Goal: Information Seeking & Learning: Find specific fact

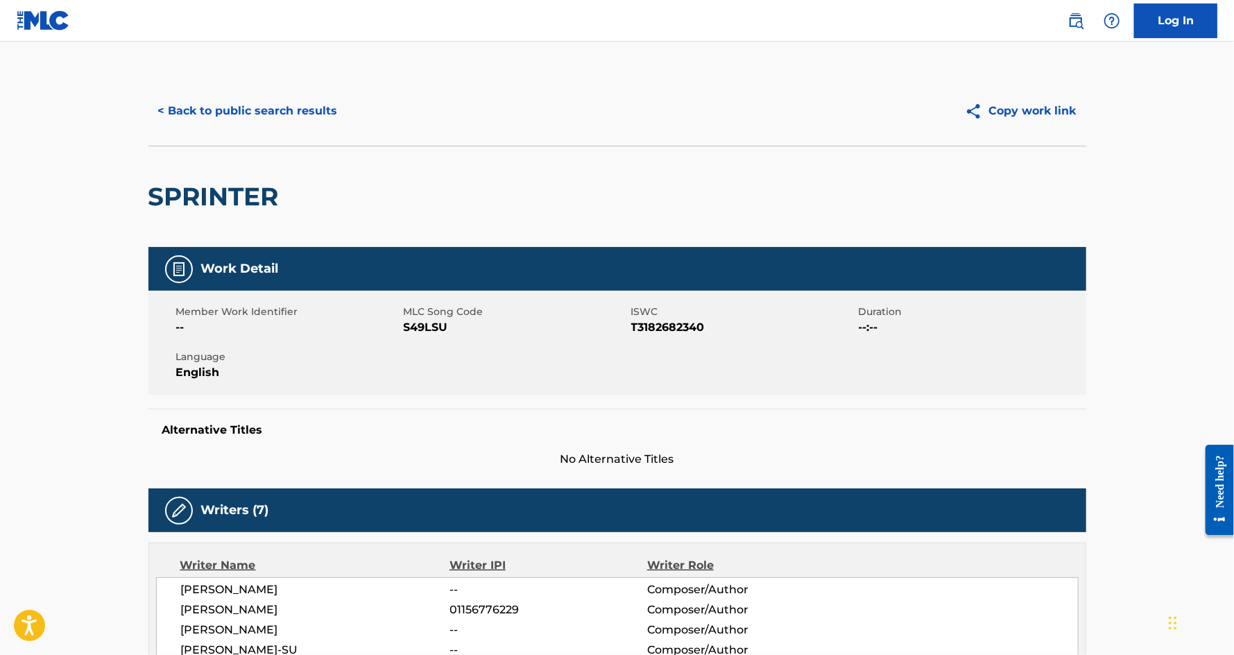
click at [205, 113] on button "< Back to public search results" at bounding box center [247, 111] width 199 height 35
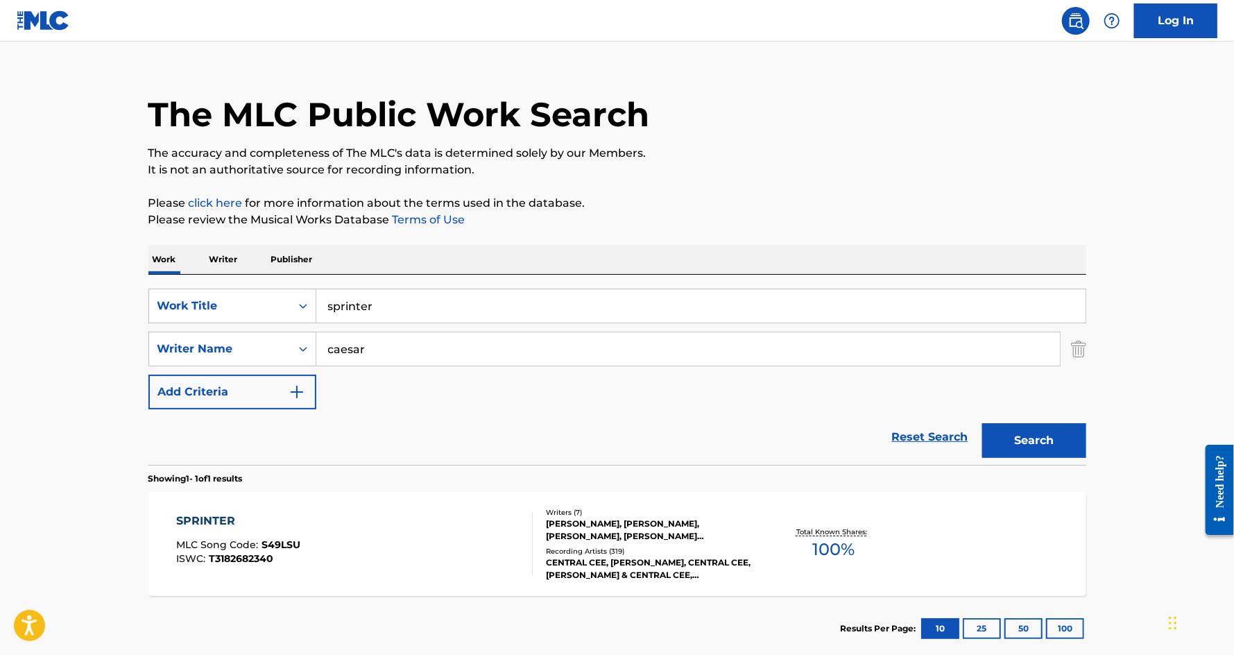
click at [216, 265] on p "Writer" at bounding box center [223, 259] width 37 height 29
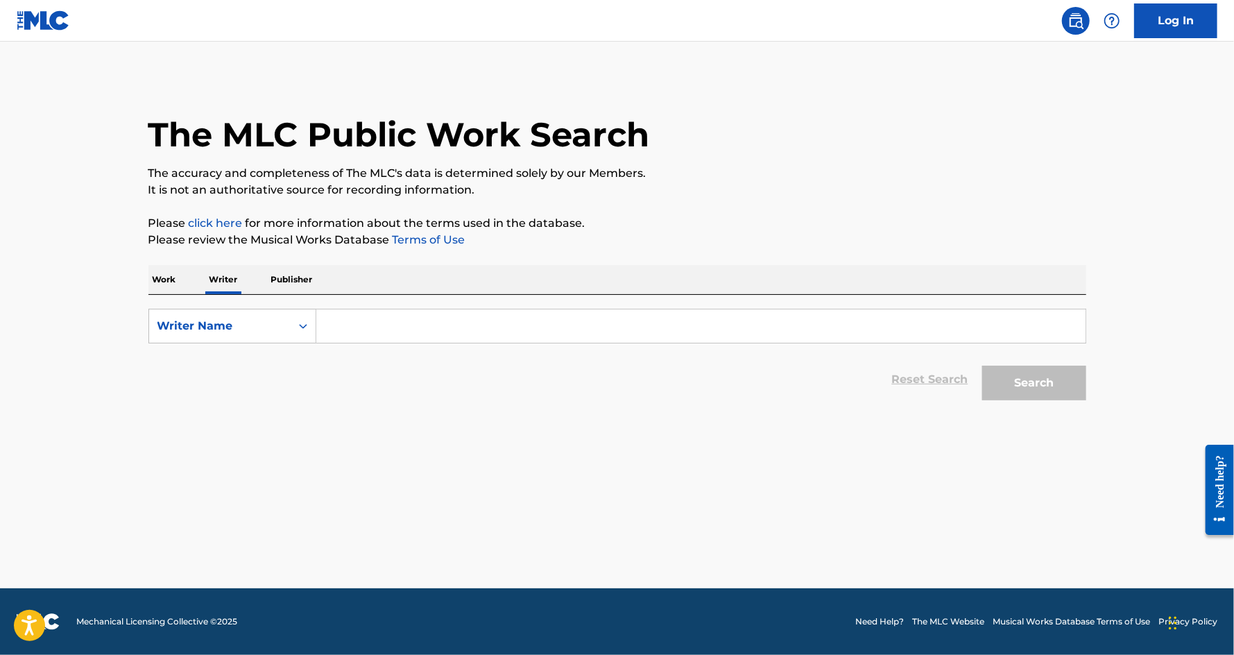
click at [354, 320] on input "Search Form" at bounding box center [700, 325] width 769 height 33
paste input "[PERSON_NAME]"
click at [390, 332] on input "[PERSON_NAME]" at bounding box center [700, 325] width 769 height 33
click at [393, 330] on input "[PERSON_NAME]" at bounding box center [700, 325] width 769 height 33
click at [982, 365] on button "Search" at bounding box center [1034, 382] width 104 height 35
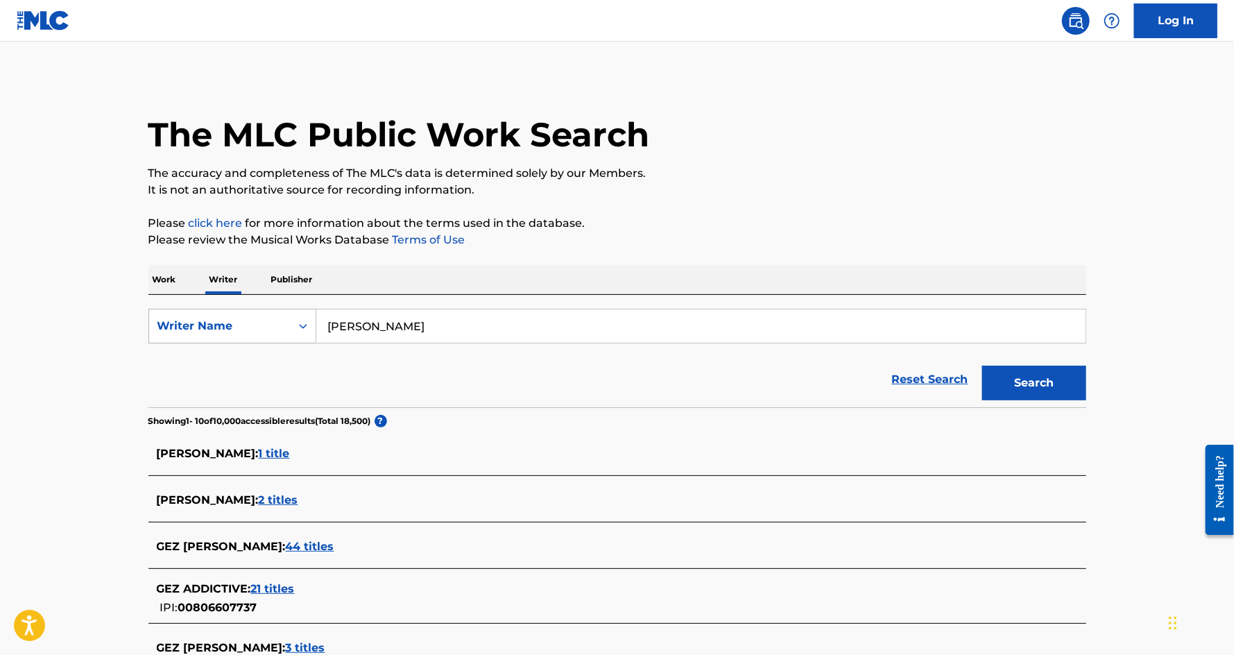
drag, startPoint x: 390, startPoint y: 326, endPoint x: 293, endPoint y: 327, distance: 96.4
click at [293, 327] on div "SearchWithCriteria029b3821-c357-44fb-afb7-59c61a3aa4e4 Writer Name [PERSON_NAME]" at bounding box center [617, 326] width 938 height 35
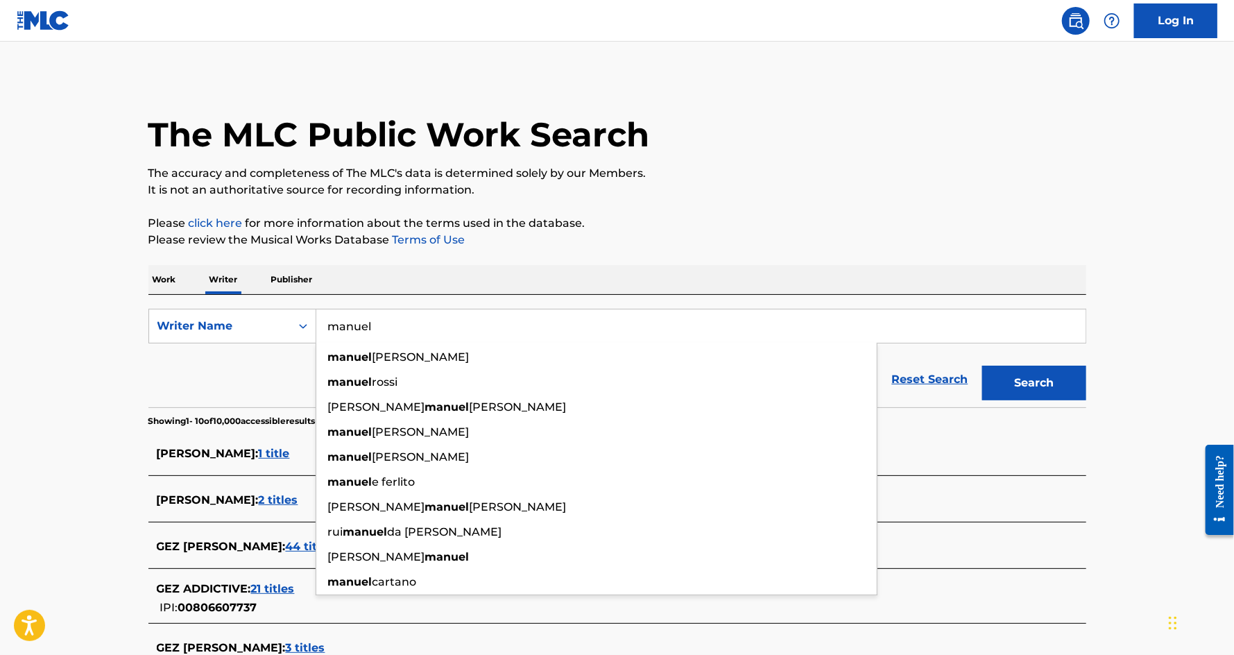
click at [393, 333] on input "manuel" at bounding box center [700, 325] width 769 height 33
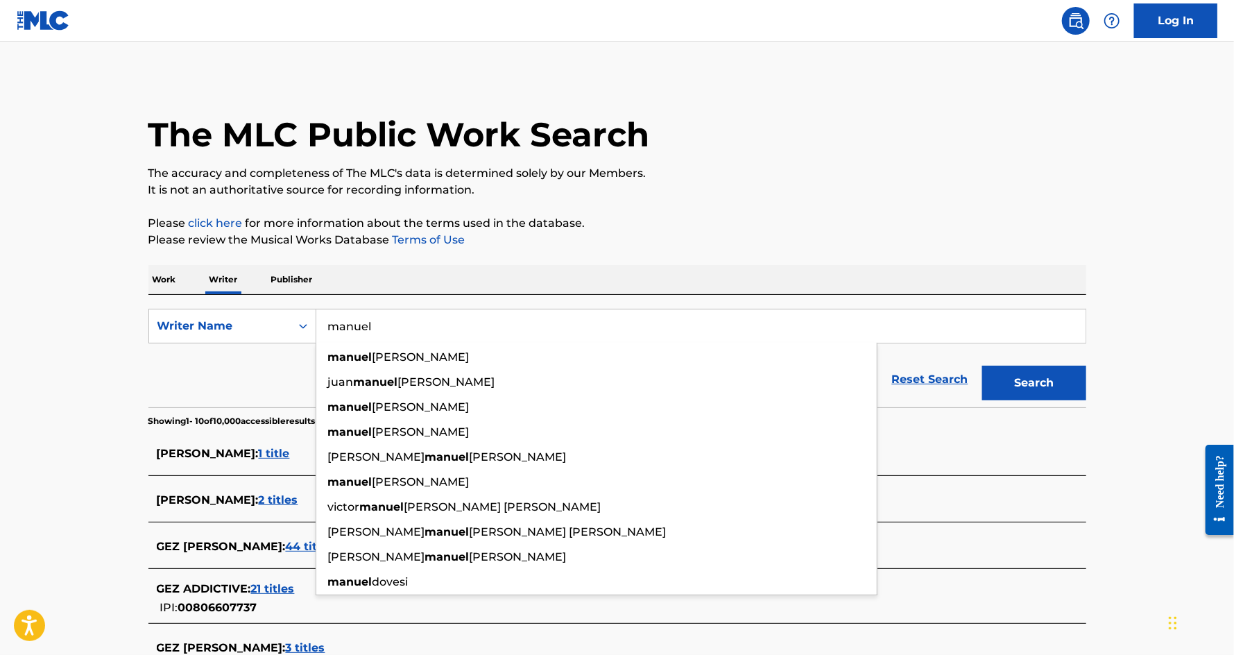
paste input "gez [PERSON_NAME]"
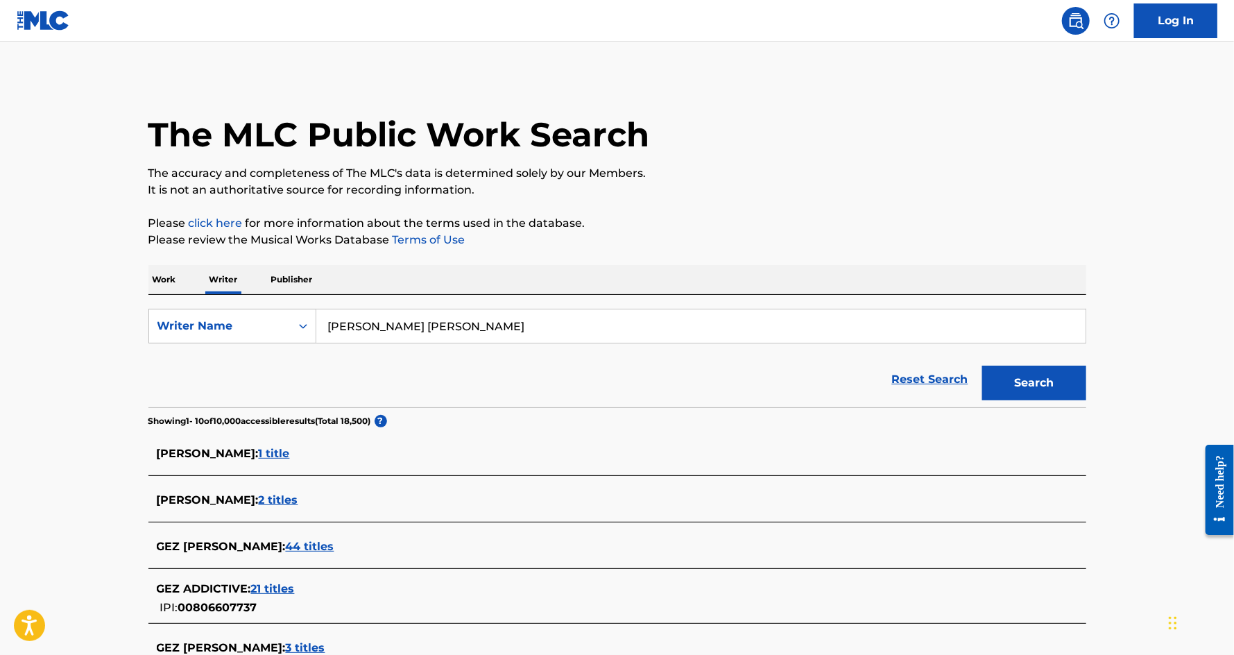
type input "[PERSON_NAME] [PERSON_NAME]"
click at [982, 365] on button "Search" at bounding box center [1034, 382] width 104 height 35
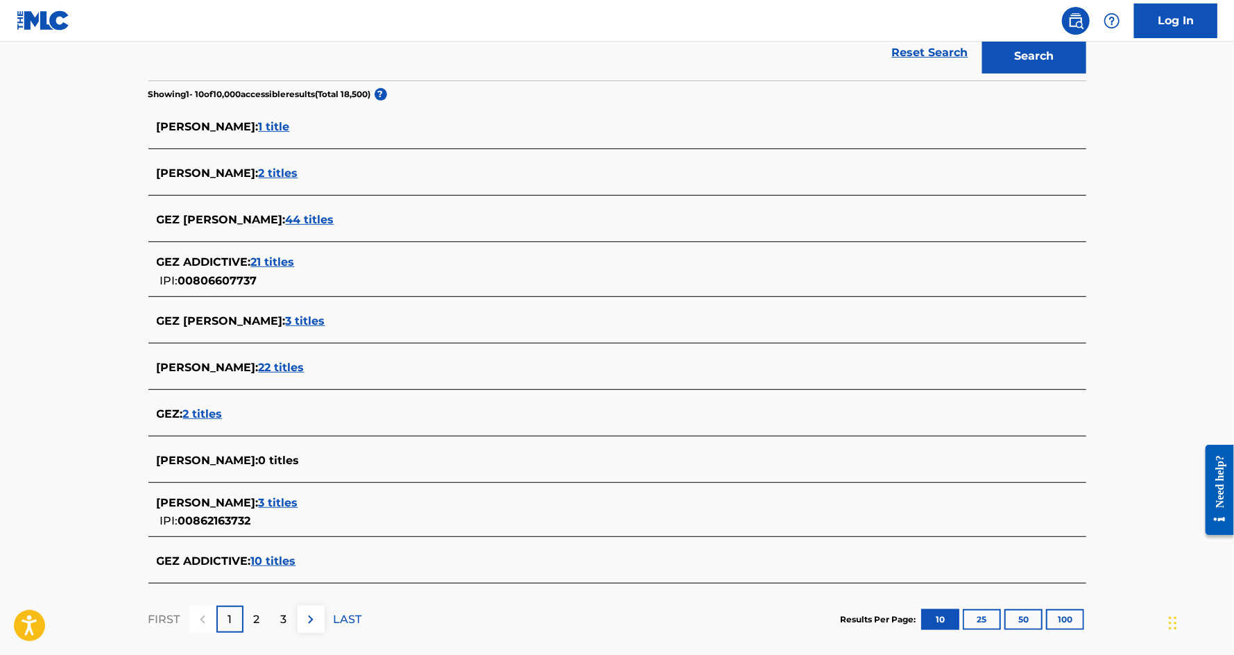
scroll to position [359, 0]
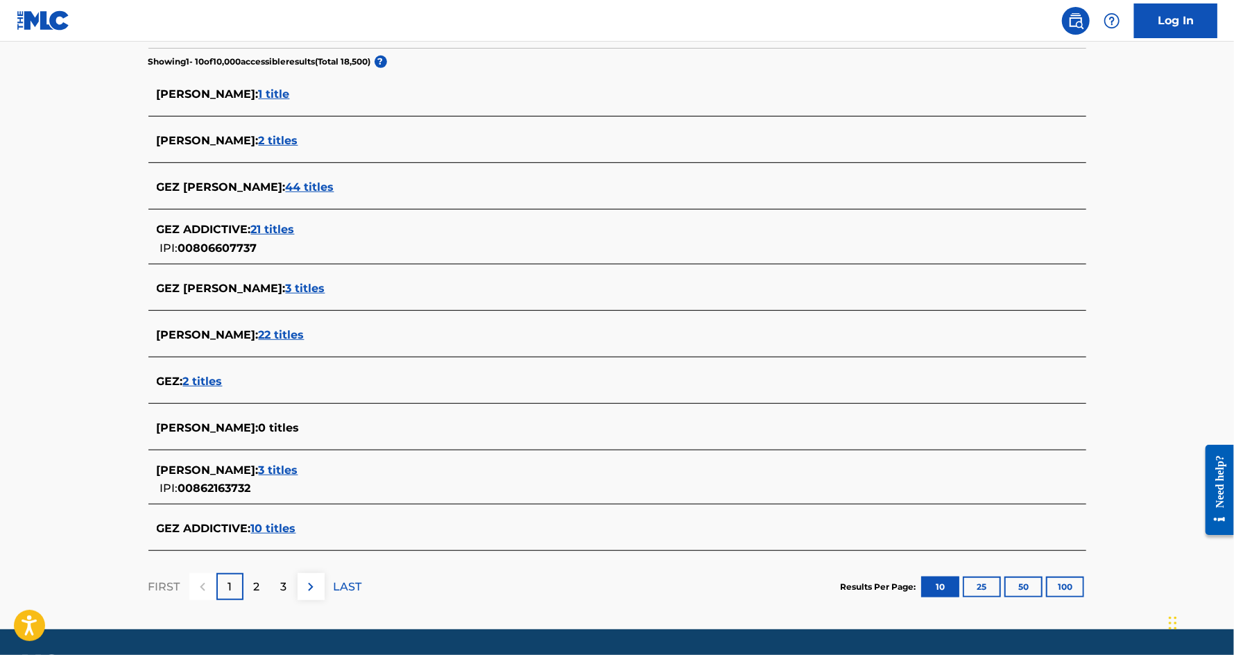
click at [254, 585] on p "2" at bounding box center [257, 586] width 6 height 17
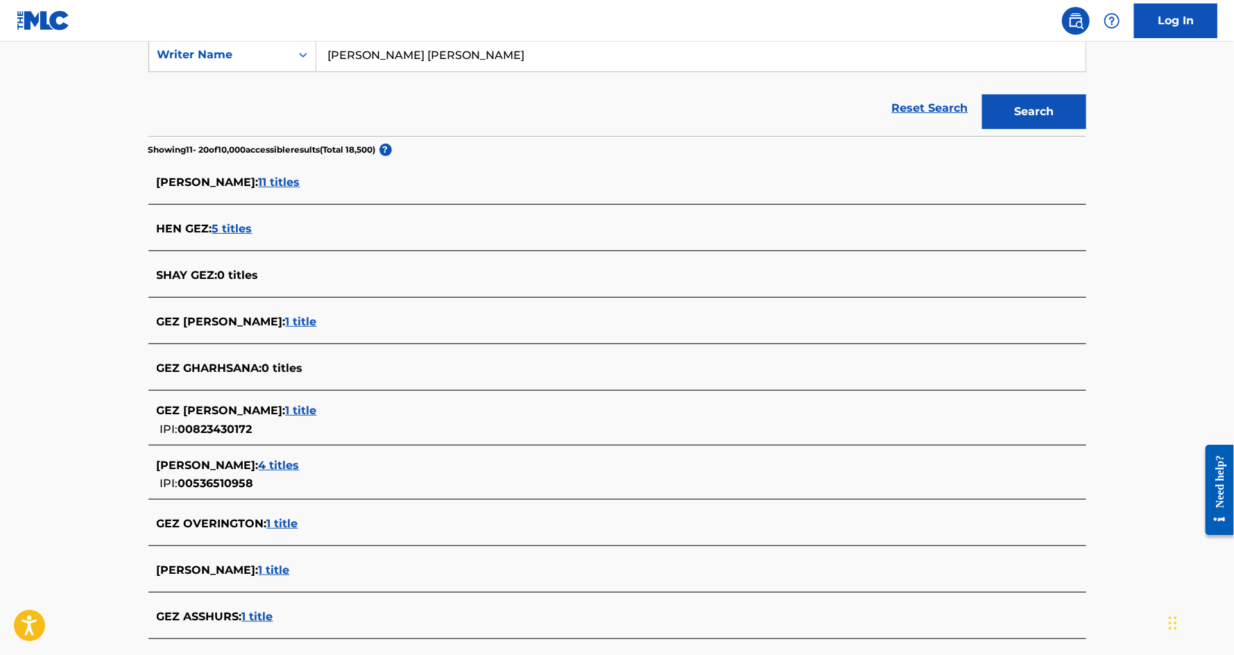
scroll to position [399, 0]
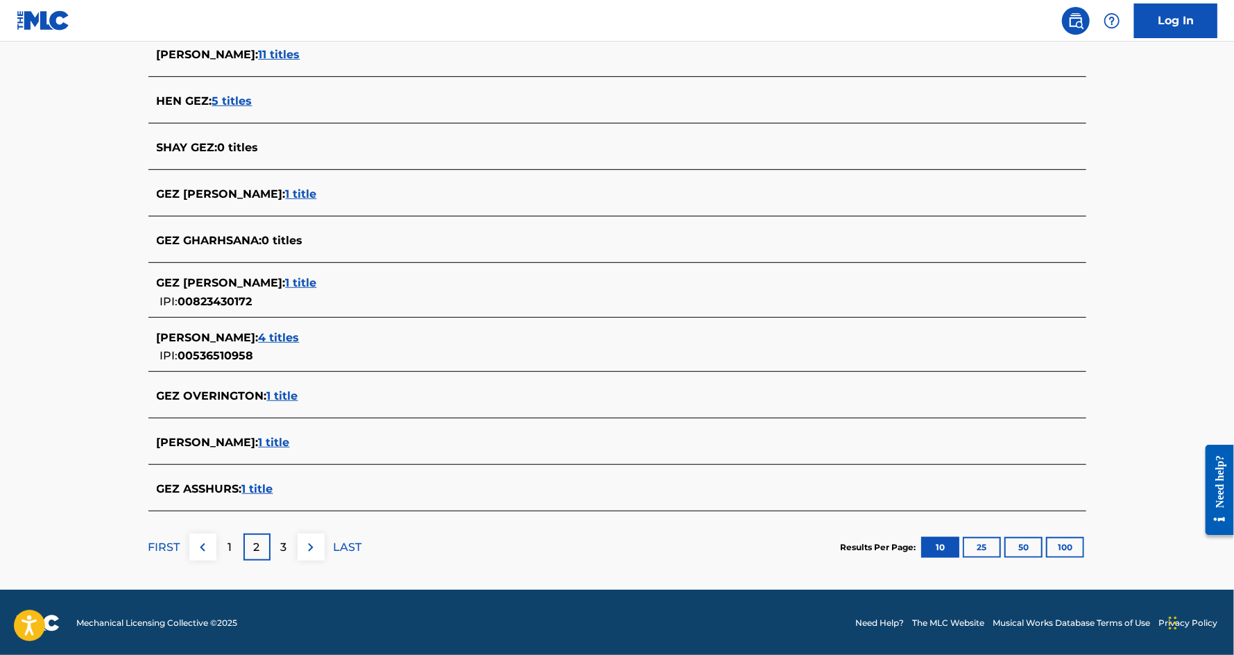
click at [284, 549] on p "3" at bounding box center [284, 547] width 6 height 17
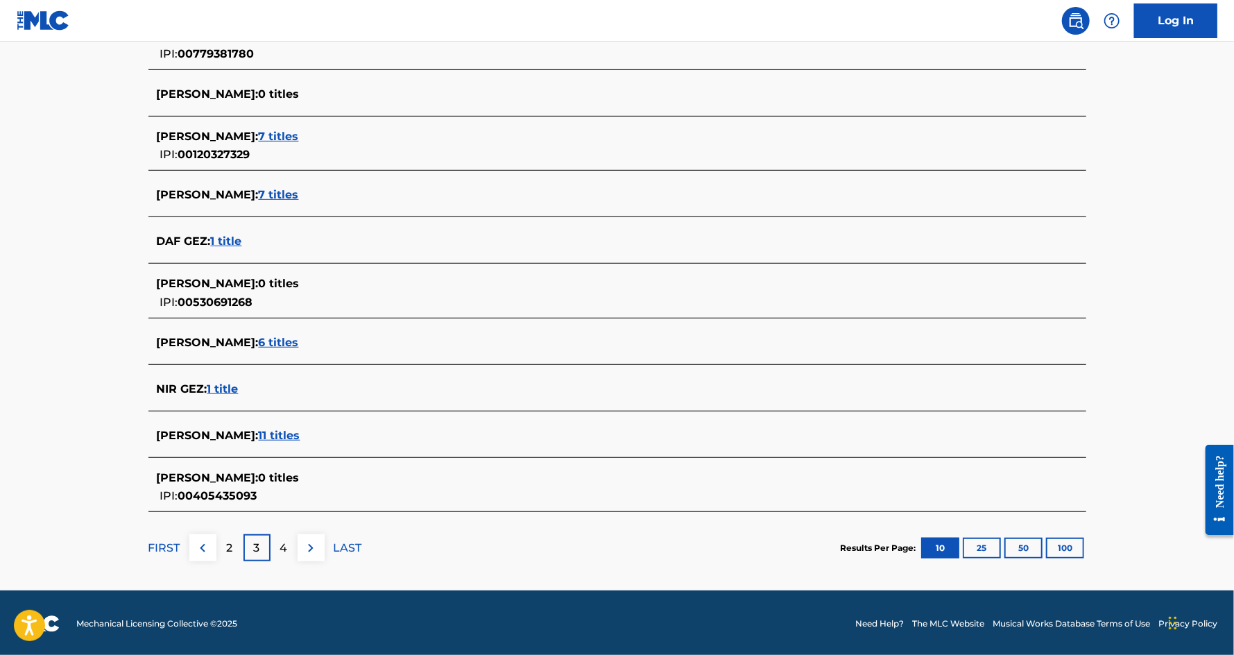
scroll to position [0, 0]
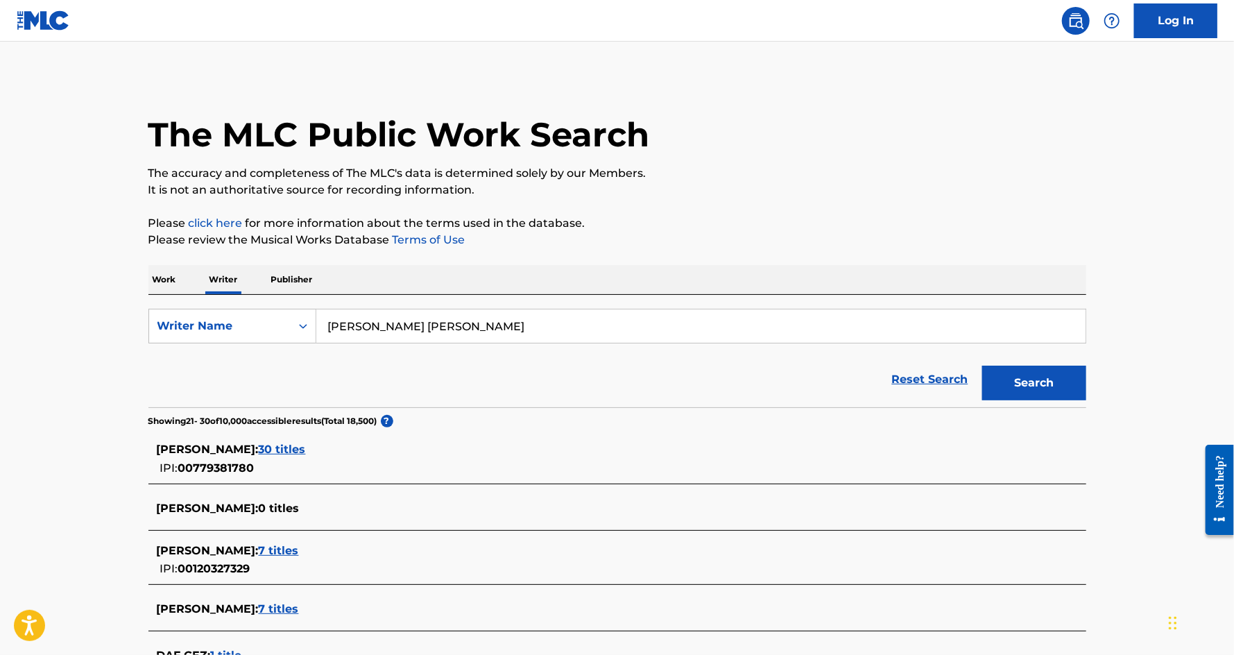
click at [174, 279] on p "Work" at bounding box center [164, 279] width 32 height 29
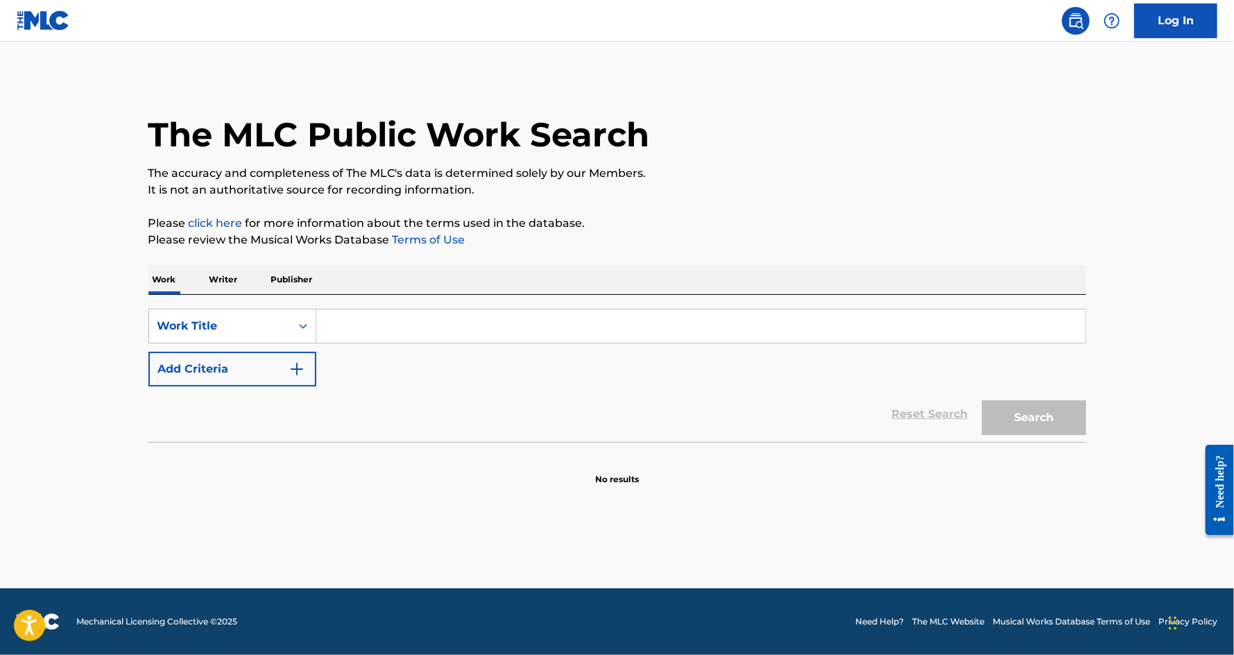
click at [411, 337] on input "Search Form" at bounding box center [700, 325] width 769 height 33
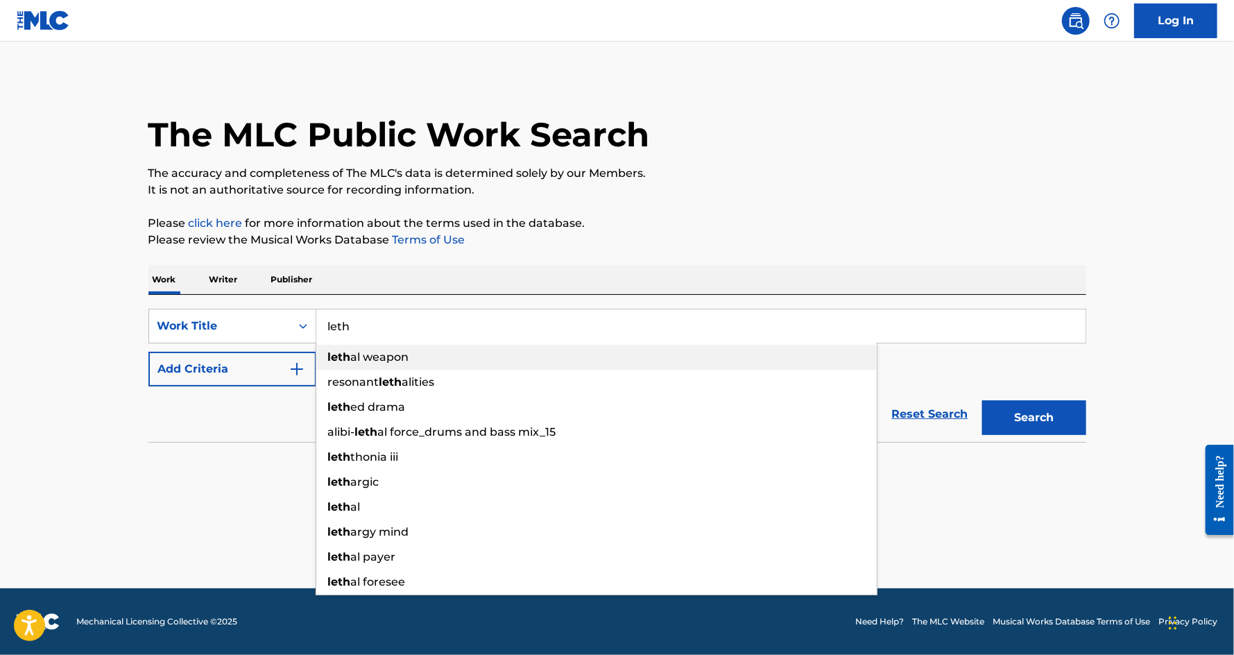
click at [433, 363] on div "leth al weapon" at bounding box center [596, 357] width 560 height 25
type input "lethal weapon"
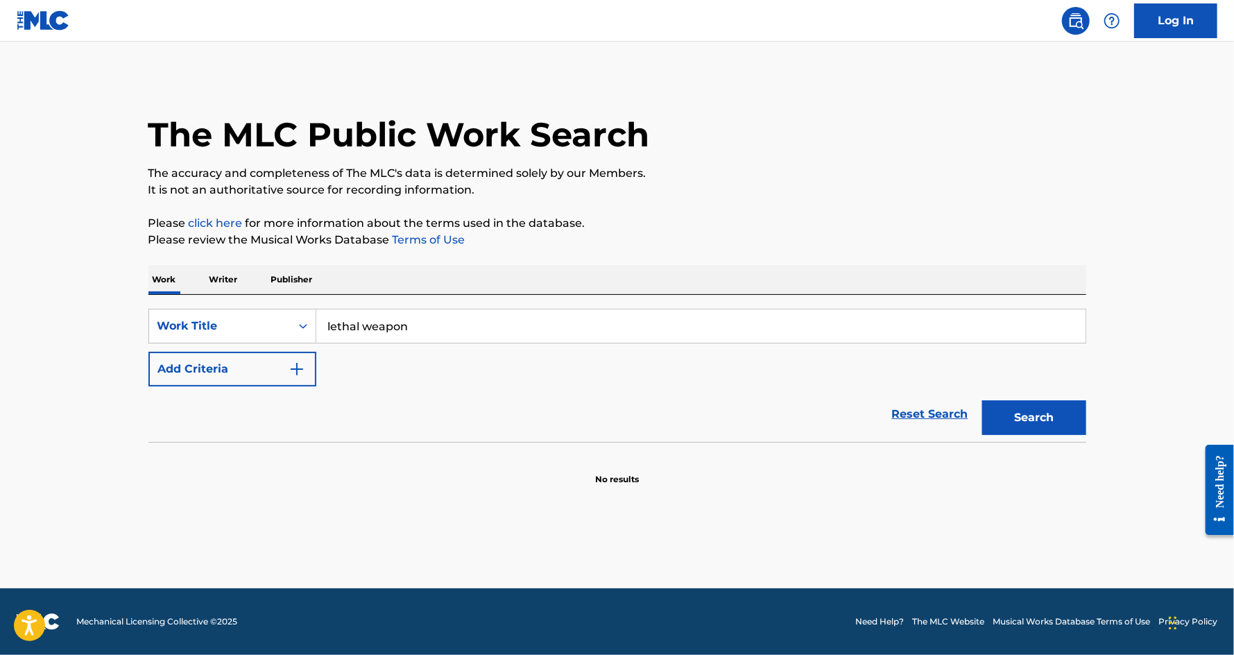
click at [254, 373] on button "Add Criteria" at bounding box center [232, 369] width 168 height 35
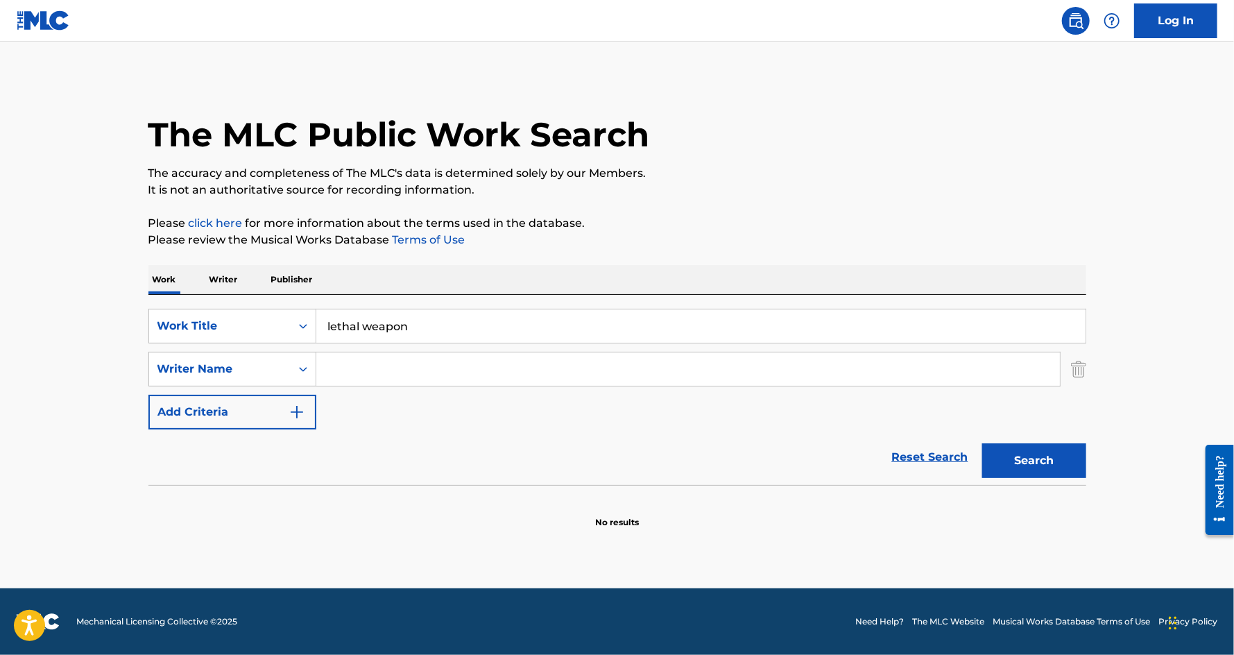
click at [345, 369] on input "Search Form" at bounding box center [687, 368] width 743 height 33
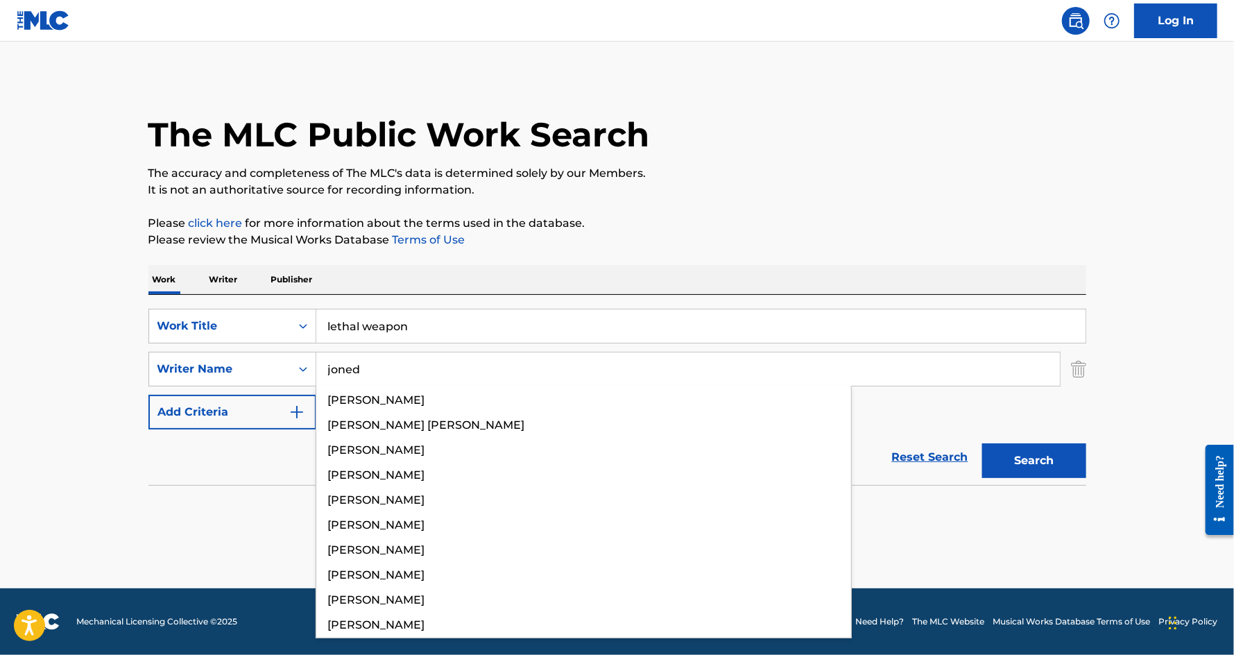
click at [982, 443] on button "Search" at bounding box center [1034, 460] width 104 height 35
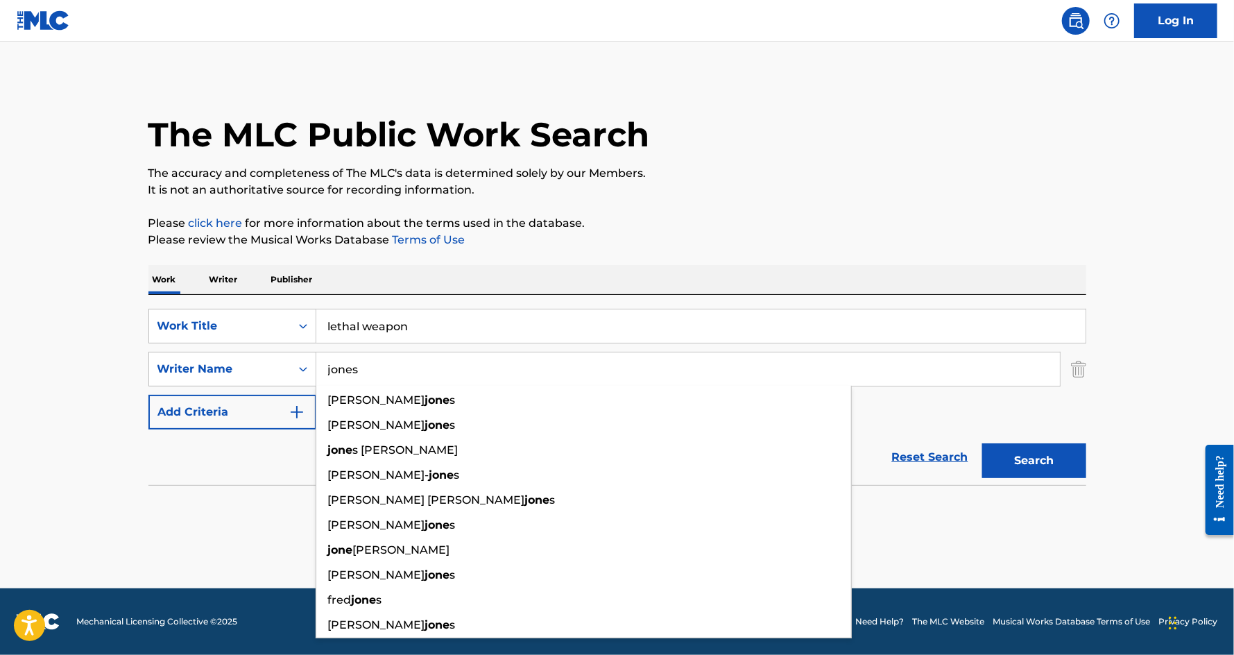
type input "jones"
click at [982, 443] on button "Search" at bounding box center [1034, 460] width 104 height 35
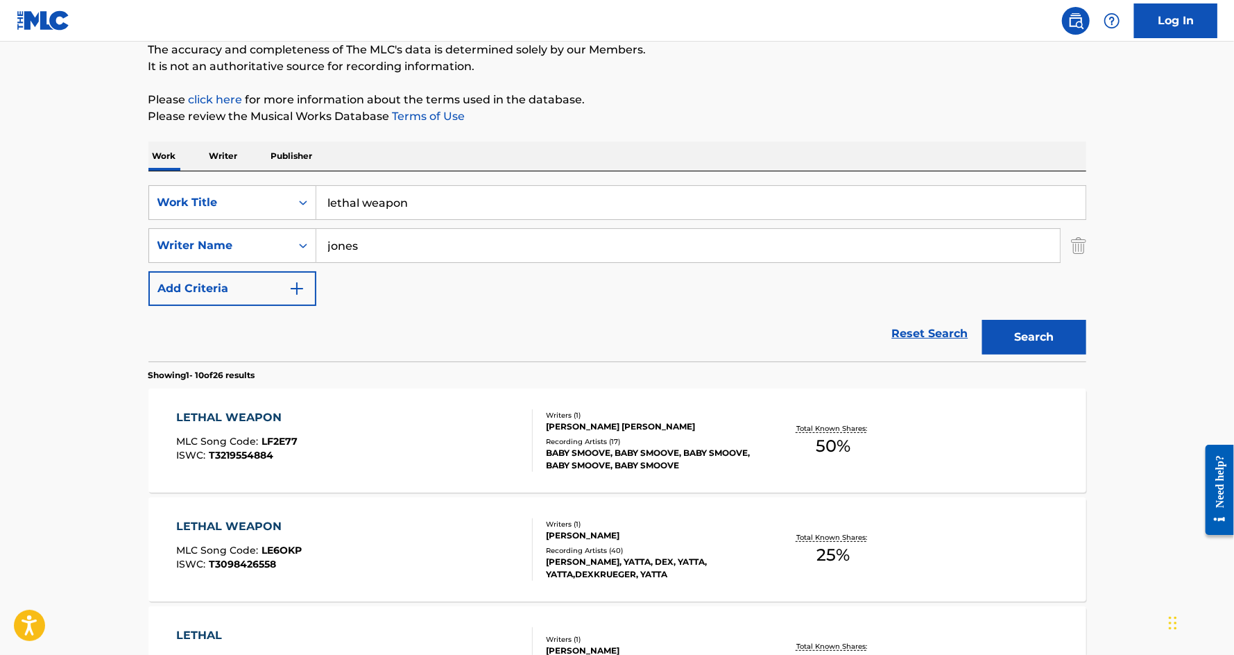
scroll to position [142, 0]
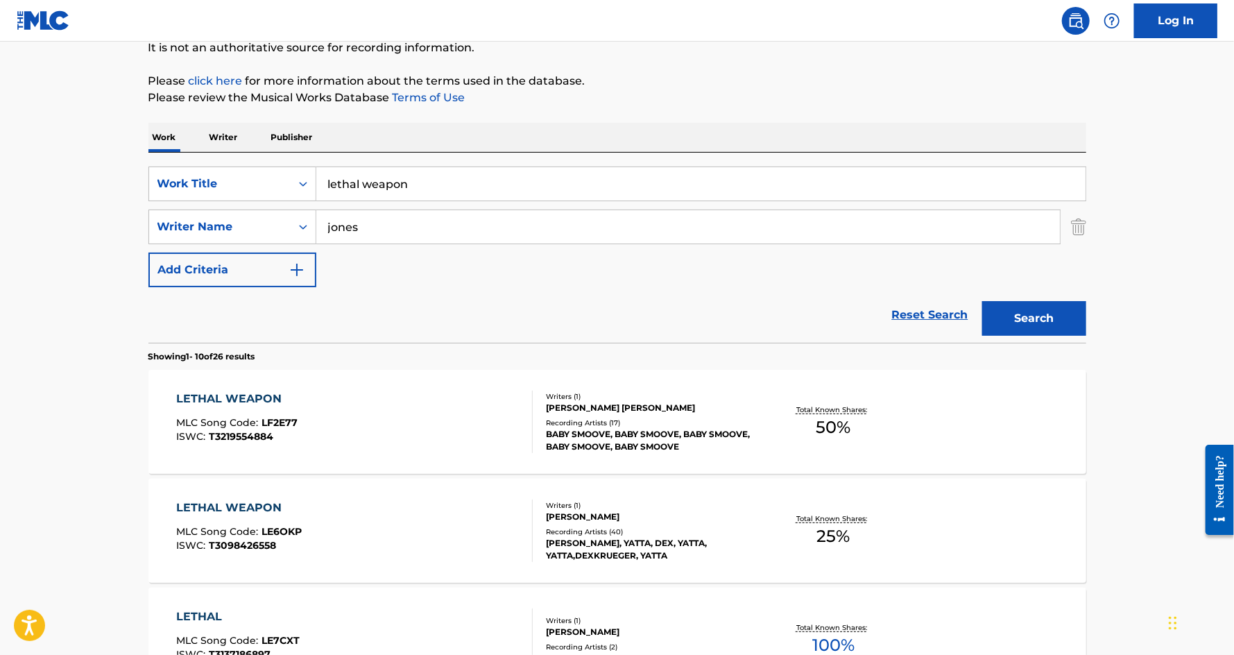
click at [226, 406] on div "LETHAL WEAPON MLC Song Code : LF2E77 ISWC : T3219554884" at bounding box center [236, 421] width 121 height 62
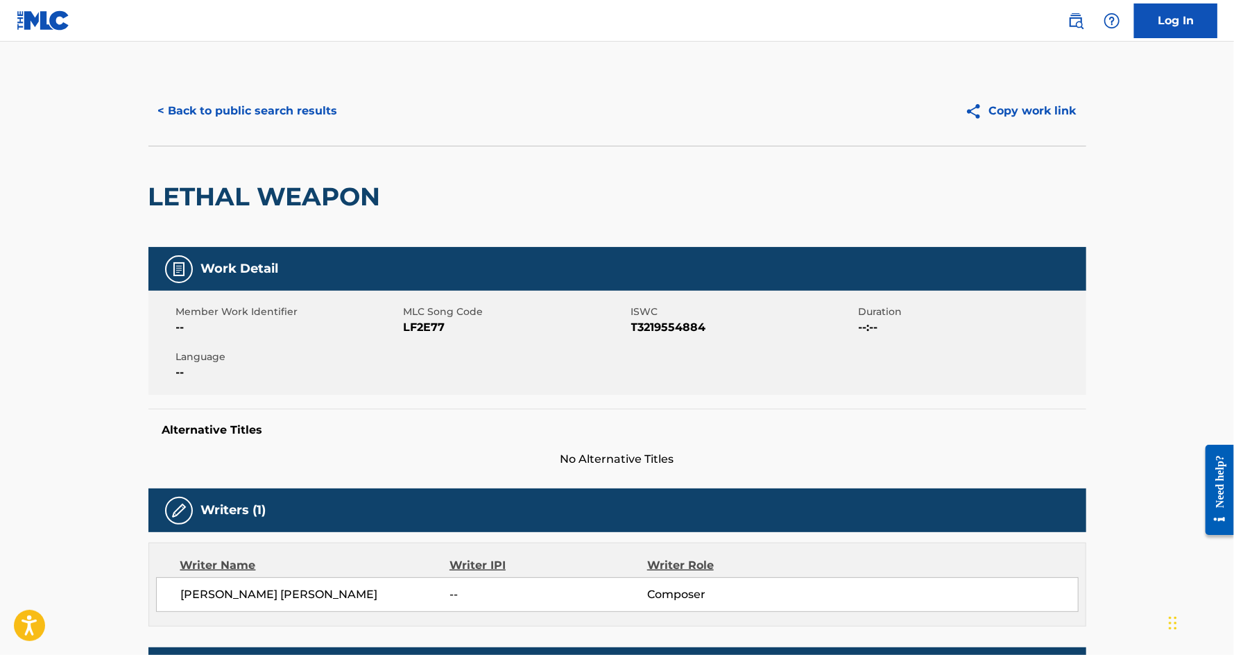
click at [206, 113] on button "< Back to public search results" at bounding box center [247, 111] width 199 height 35
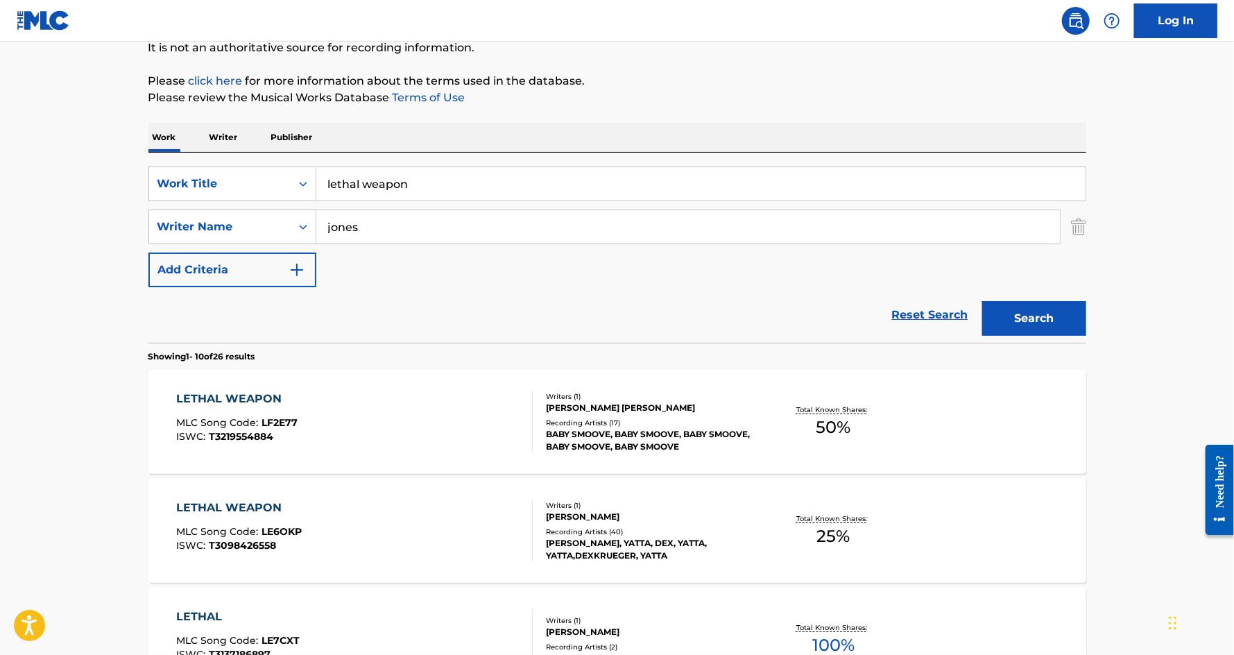
click at [223, 132] on p "Writer" at bounding box center [223, 137] width 37 height 29
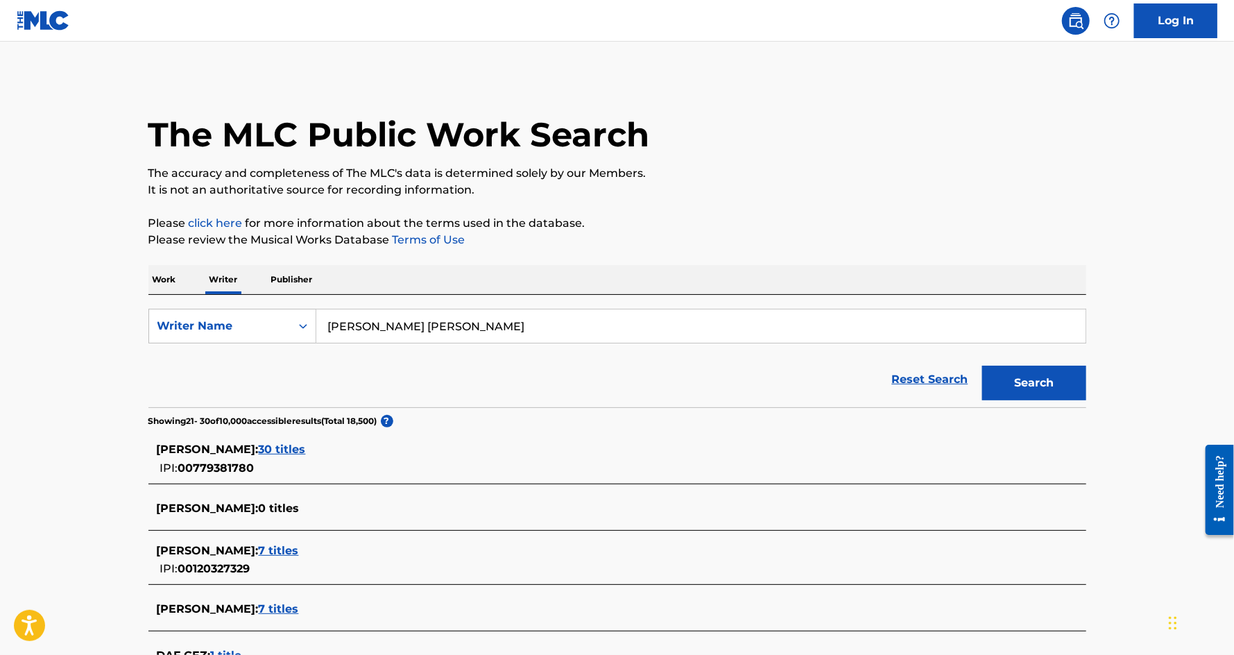
click at [395, 321] on input "[PERSON_NAME] [PERSON_NAME]" at bounding box center [700, 325] width 769 height 33
paste input "[GEOGRAPHIC_DATA], [PERSON_NAME]"
click at [363, 326] on input "[GEOGRAPHIC_DATA], [PERSON_NAME]" at bounding box center [700, 325] width 769 height 33
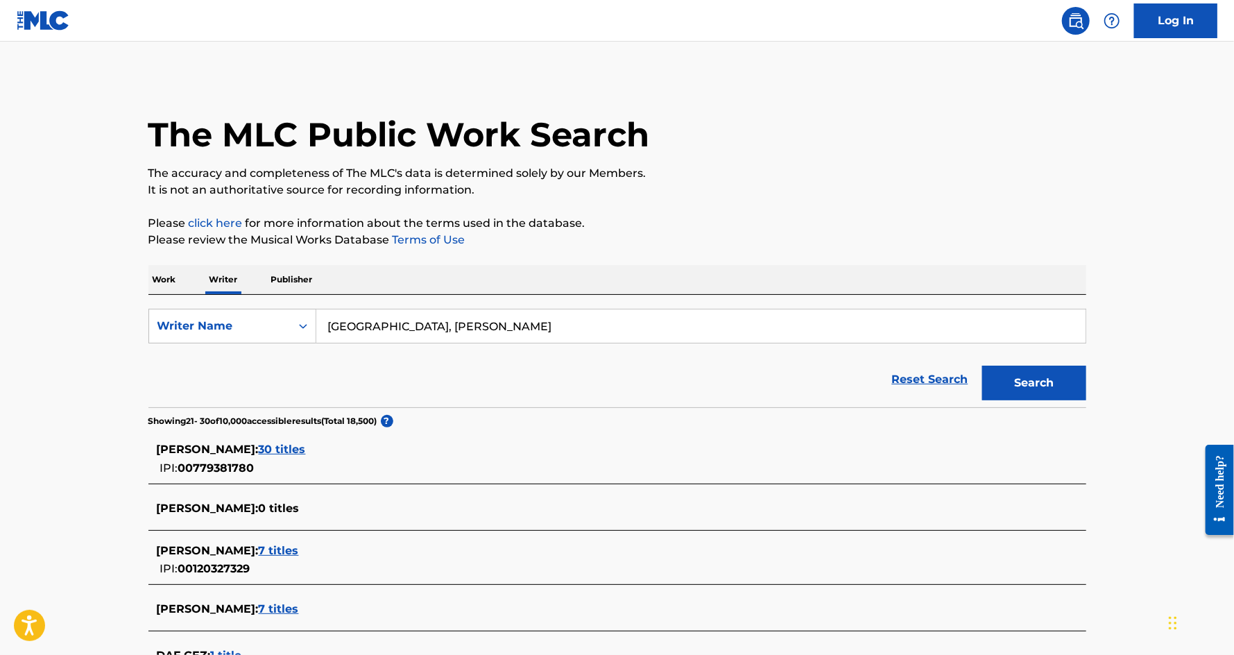
click at [363, 326] on input "[GEOGRAPHIC_DATA], [PERSON_NAME]" at bounding box center [700, 325] width 769 height 33
type input "[PERSON_NAME]"
click at [430, 330] on input "[PERSON_NAME]" at bounding box center [700, 325] width 769 height 33
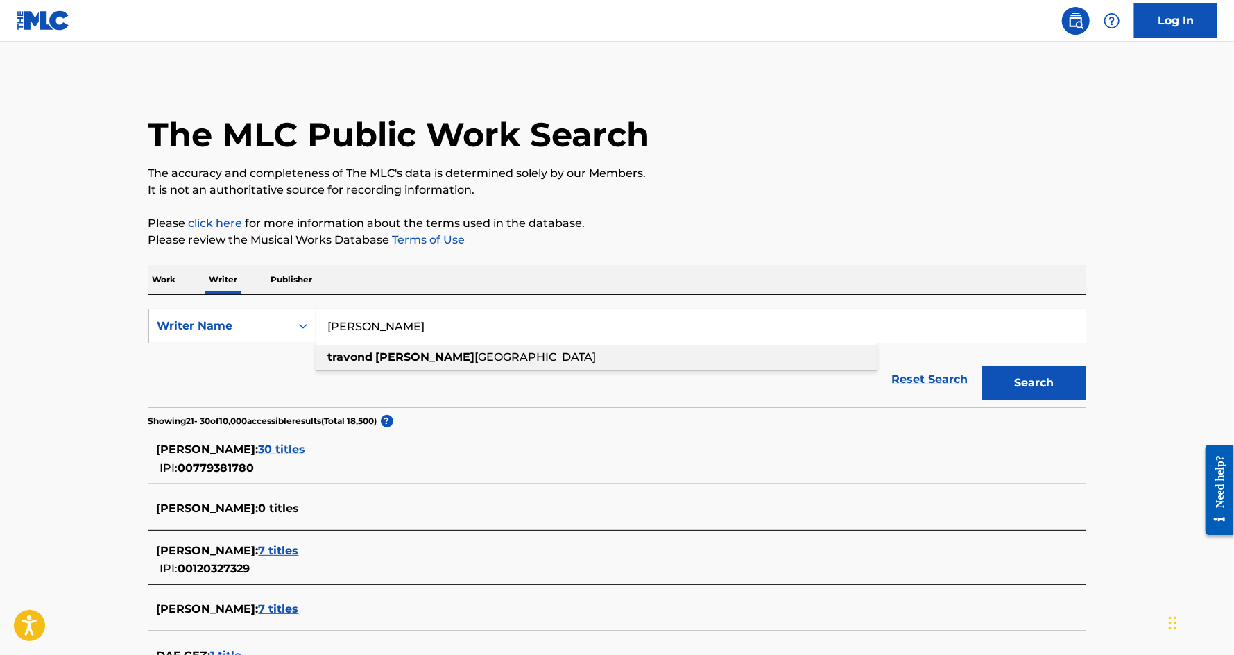
click at [475, 359] on span "[GEOGRAPHIC_DATA]" at bounding box center [535, 356] width 121 height 13
type input "travond [PERSON_NAME]"
click at [990, 383] on button "Search" at bounding box center [1034, 382] width 104 height 35
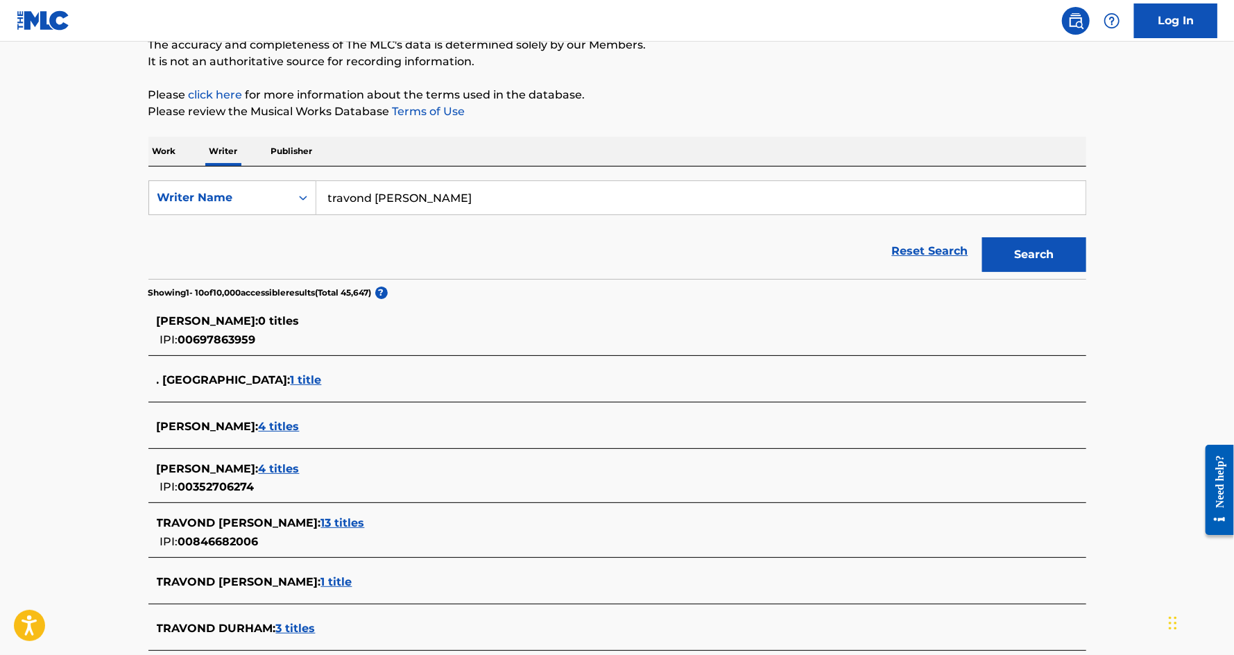
scroll to position [135, 0]
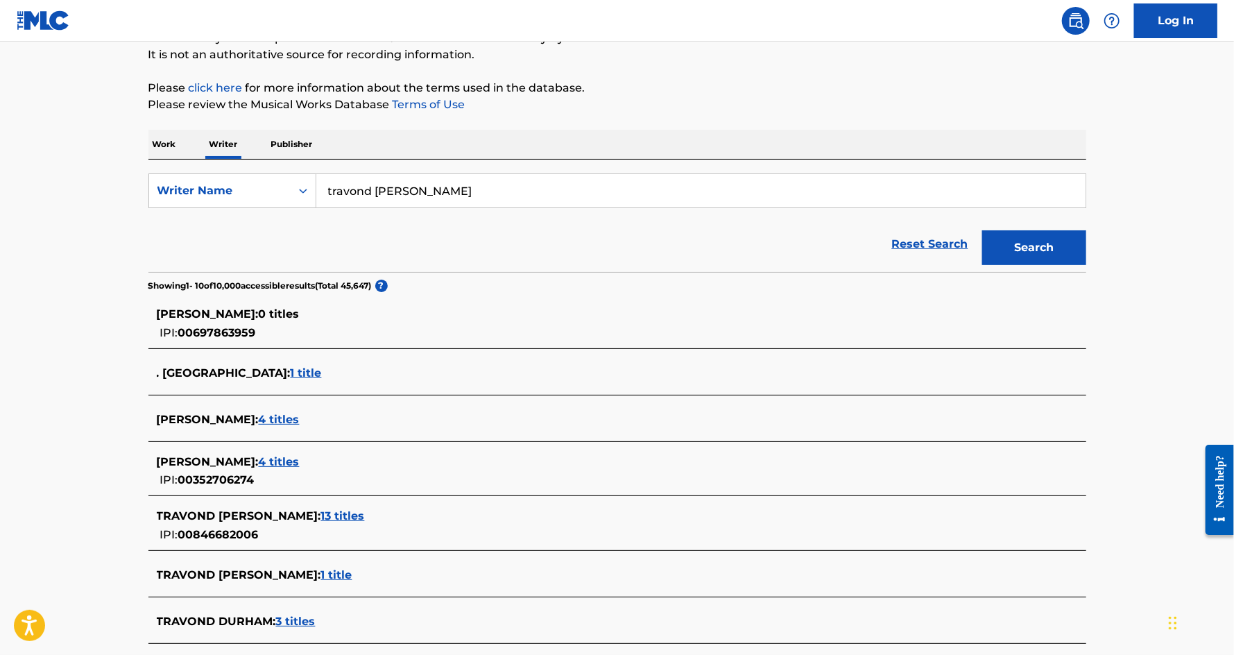
click at [355, 518] on span "13 titles" at bounding box center [343, 515] width 44 height 13
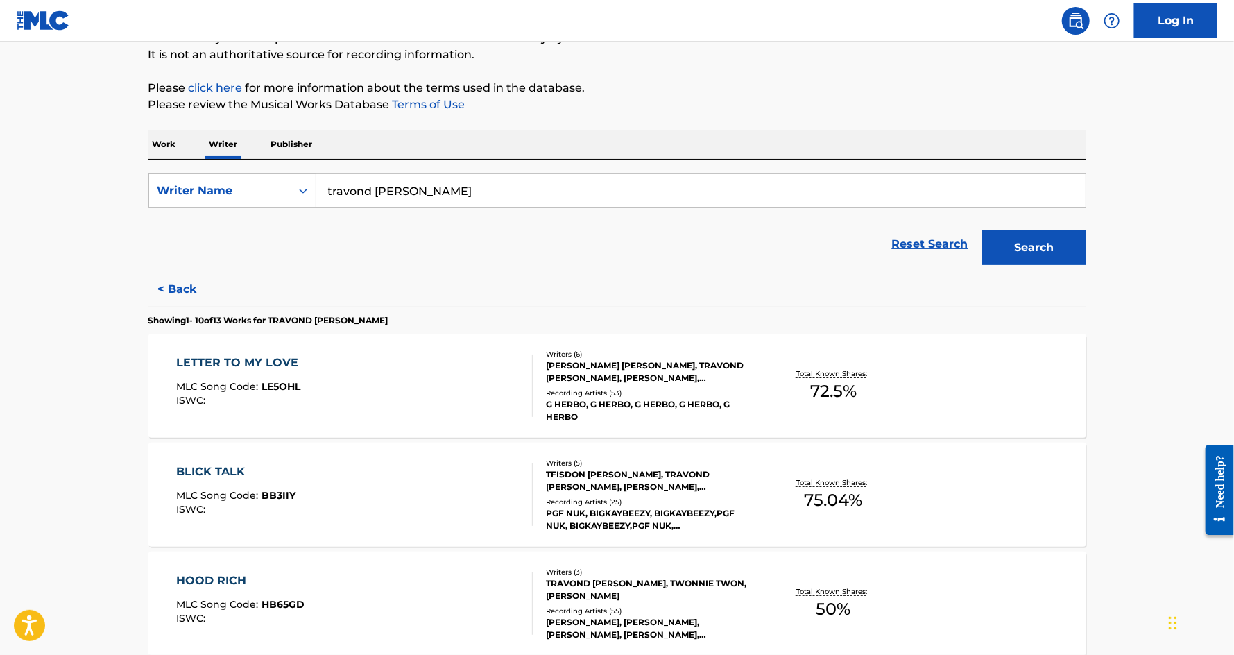
scroll to position [153, 0]
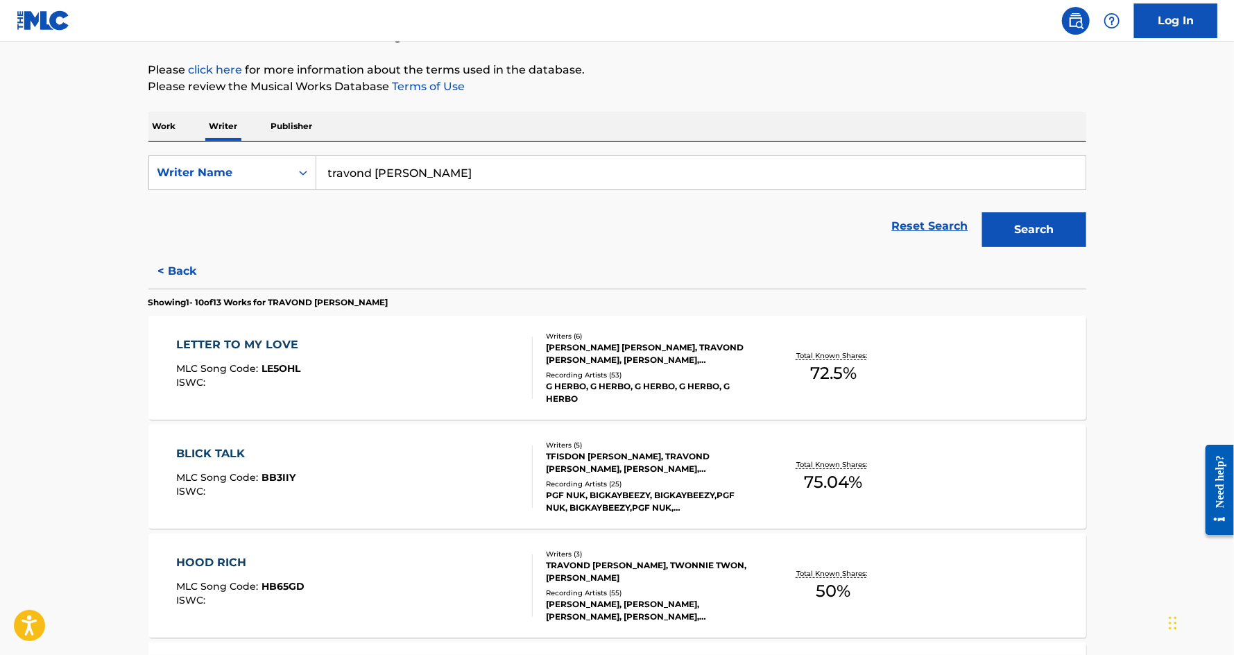
click at [242, 348] on div "LETTER TO MY LOVE" at bounding box center [240, 344] width 129 height 17
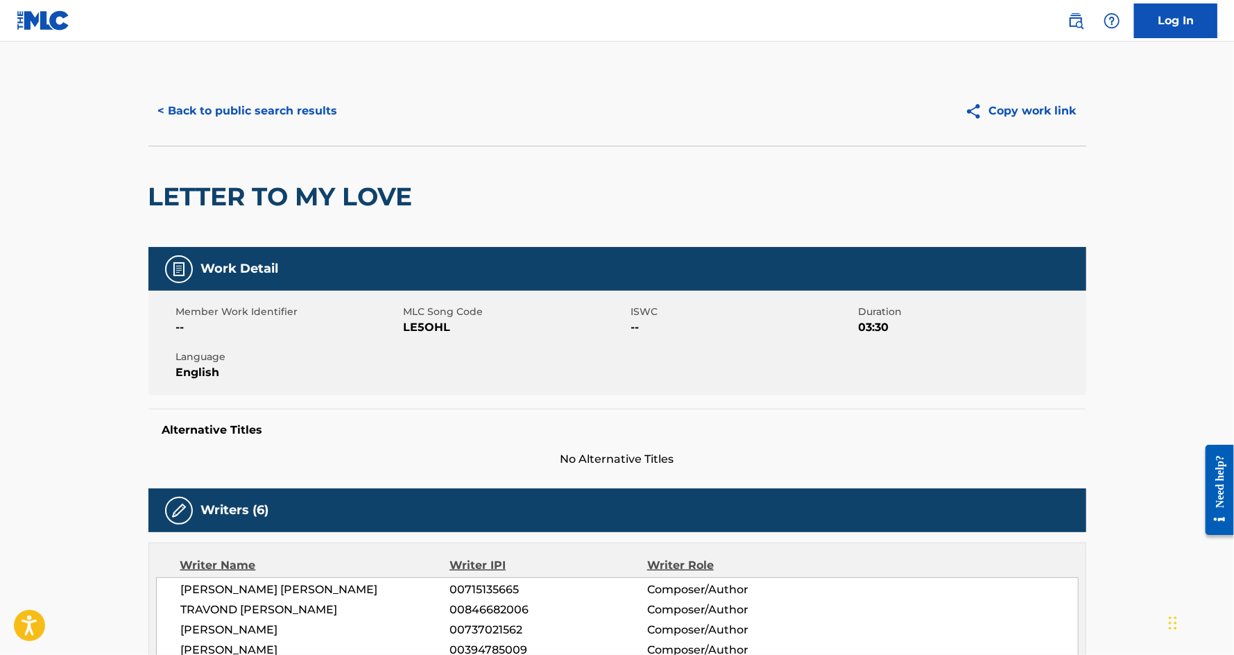
click at [261, 103] on button "< Back to public search results" at bounding box center [247, 111] width 199 height 35
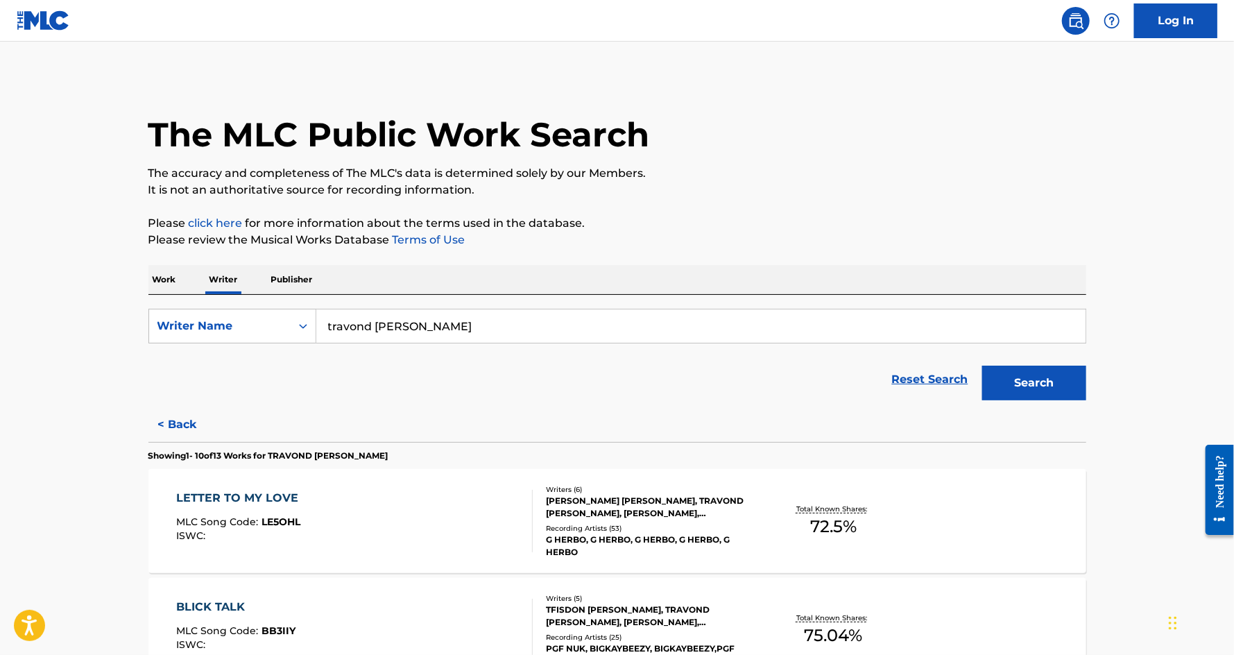
click at [151, 279] on p "Work" at bounding box center [164, 279] width 32 height 29
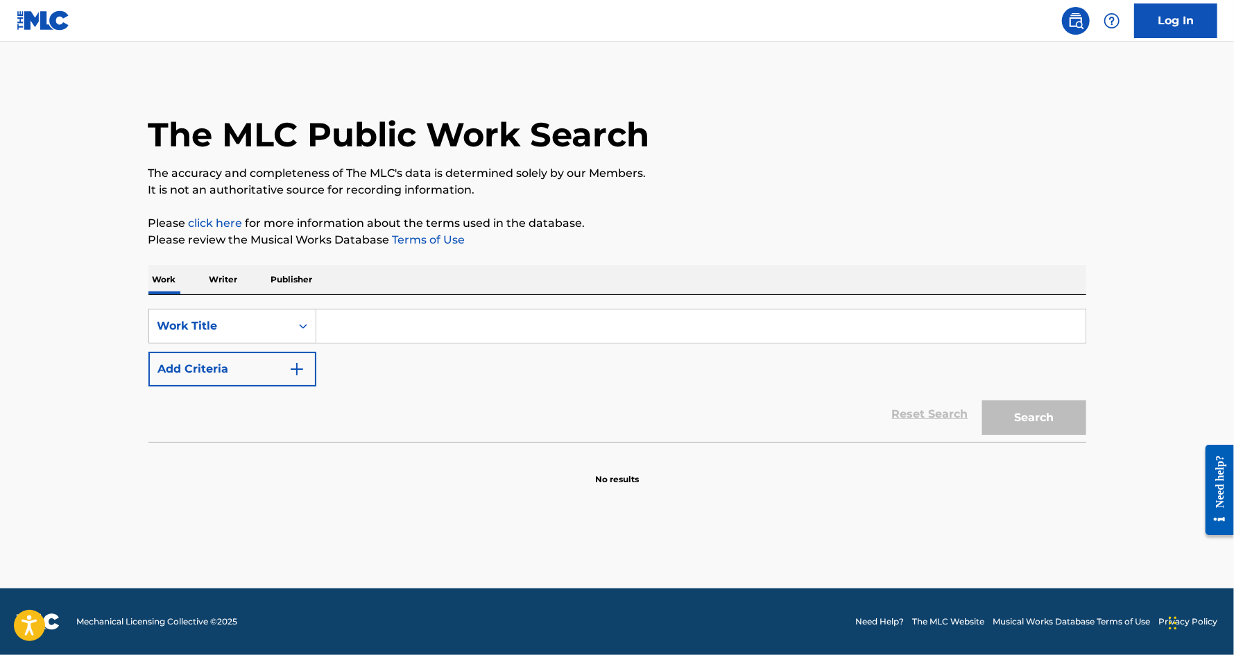
click at [345, 321] on input "Search Form" at bounding box center [700, 325] width 769 height 33
paste input "Identity Theft"
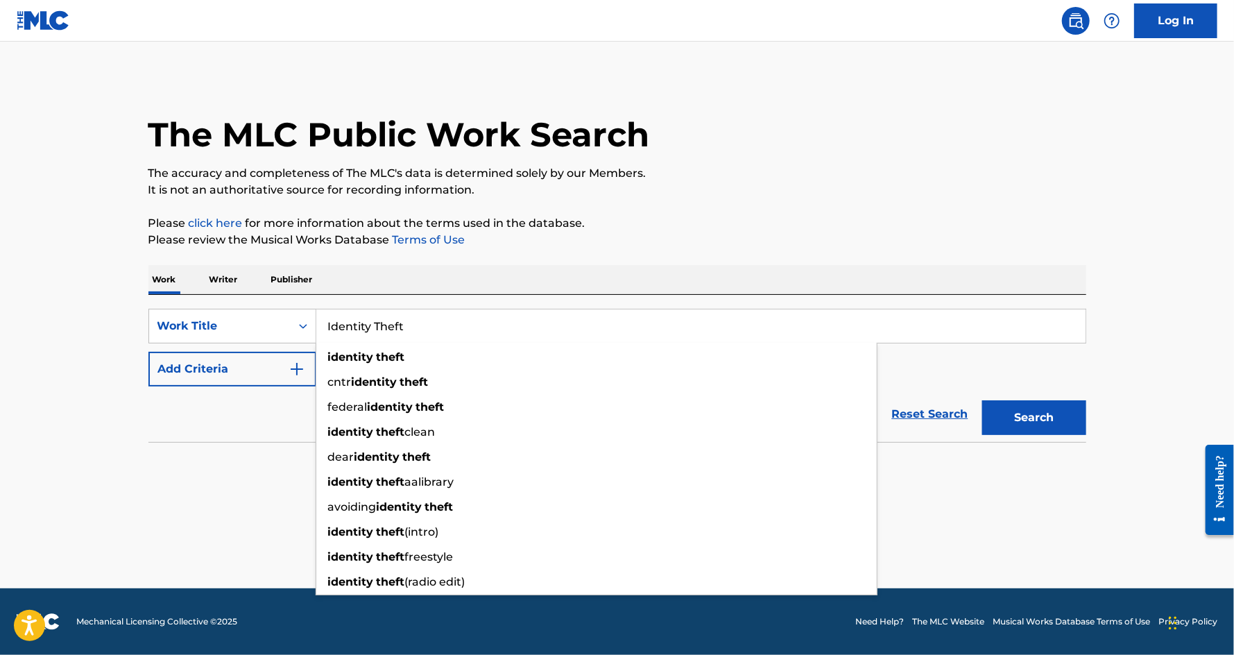
type input "Identity Theft"
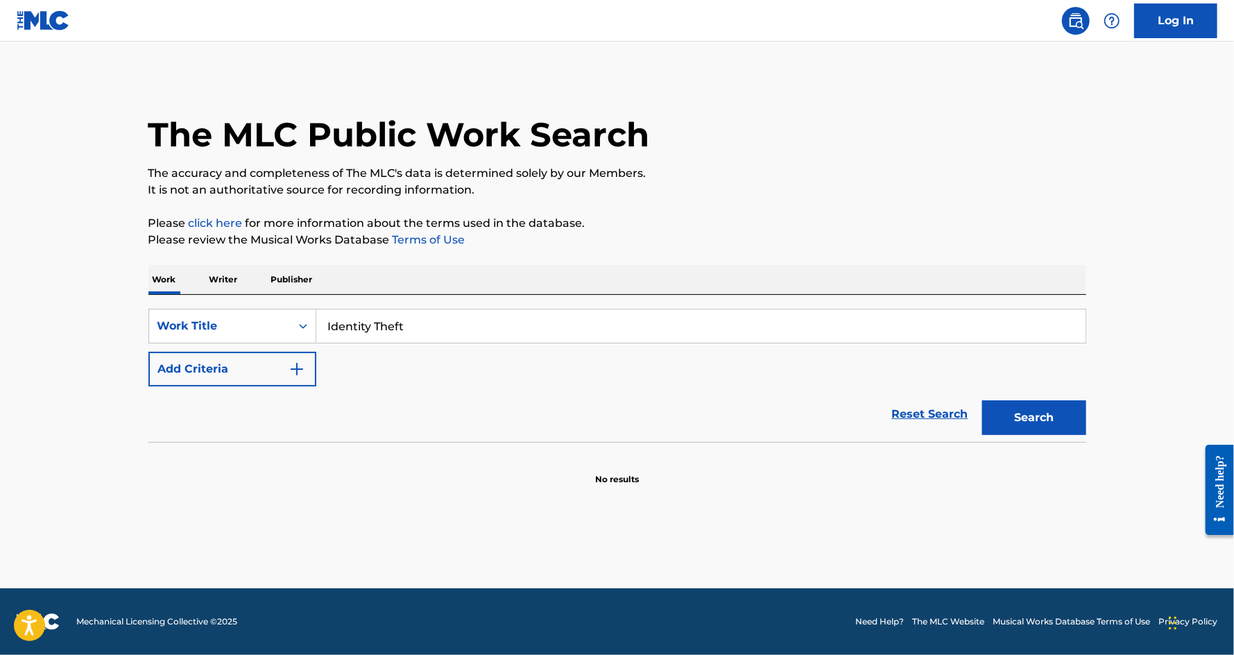
click at [255, 377] on button "Add Criteria" at bounding box center [232, 369] width 168 height 35
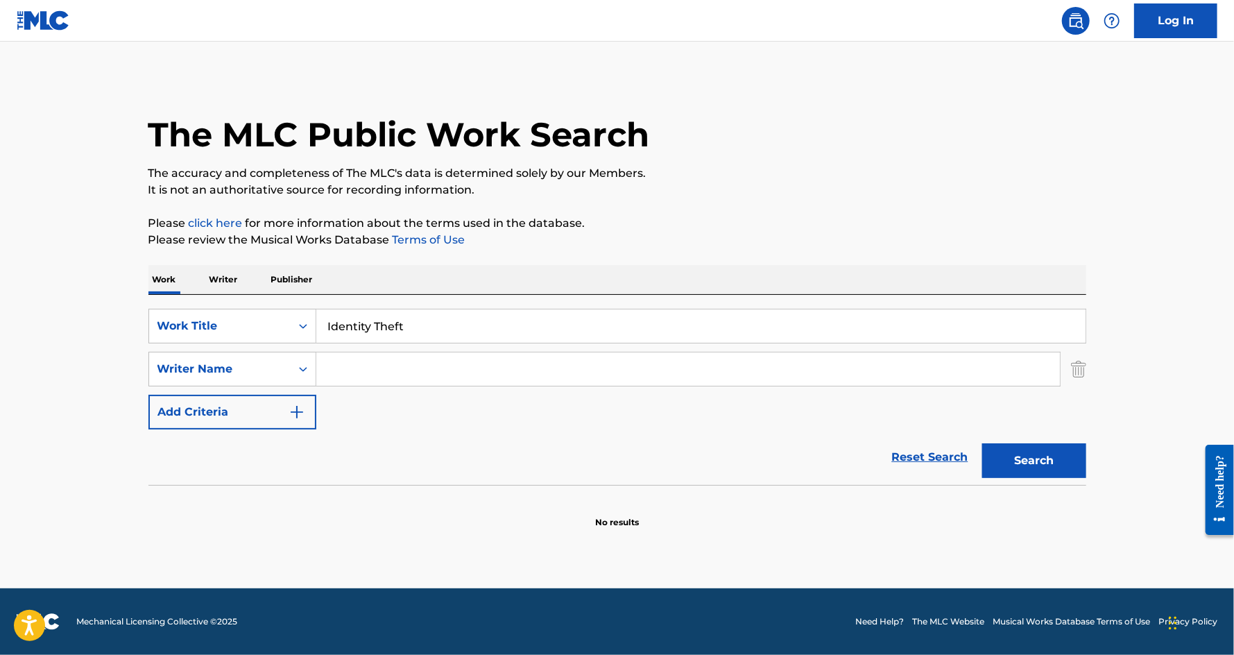
click at [372, 365] on input "Search Form" at bounding box center [687, 368] width 743 height 33
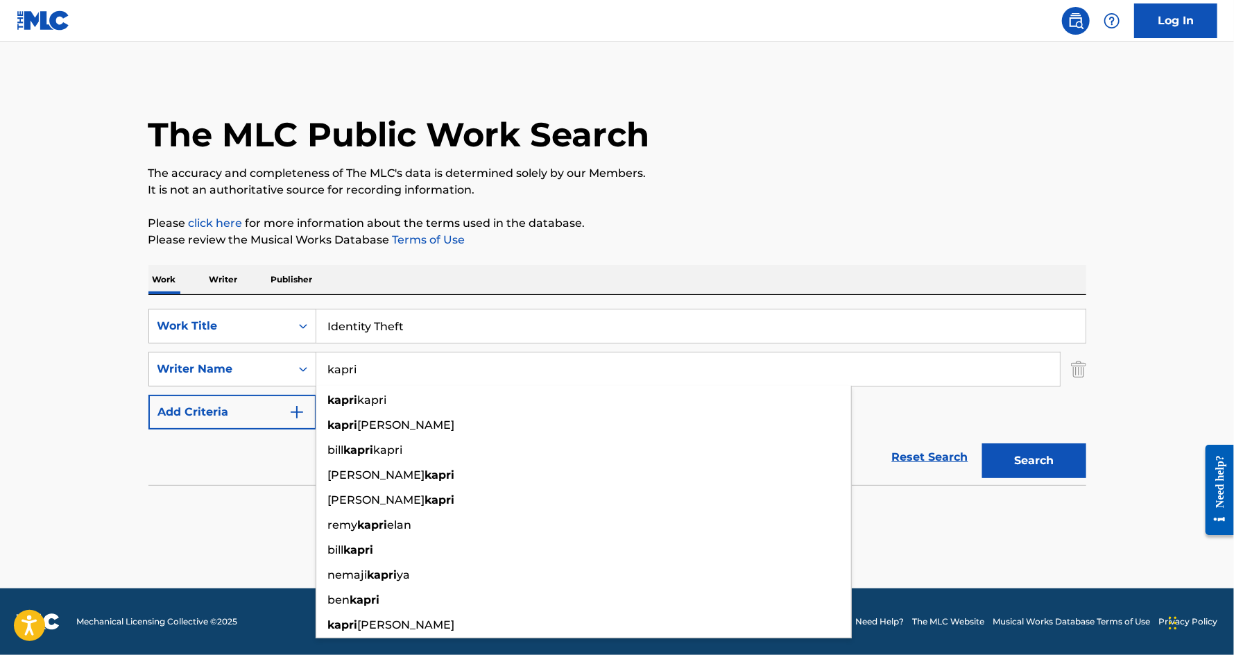
click at [982, 443] on button "Search" at bounding box center [1034, 460] width 104 height 35
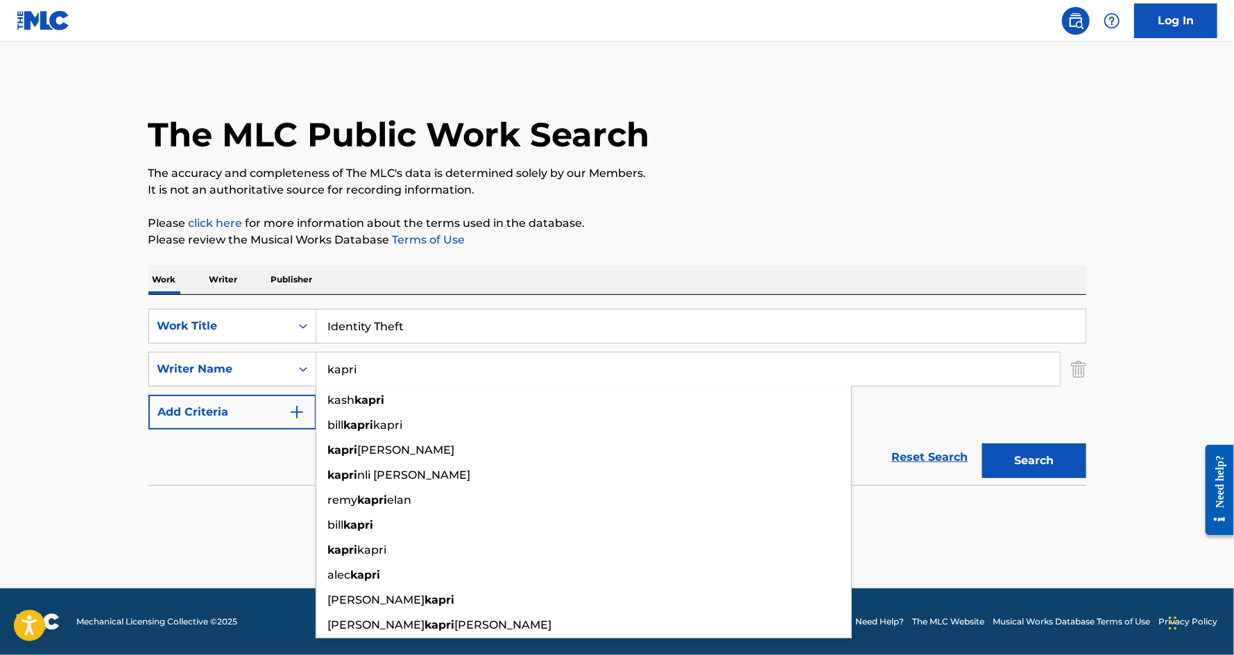
click at [383, 319] on input "Identity Theft" at bounding box center [700, 325] width 769 height 33
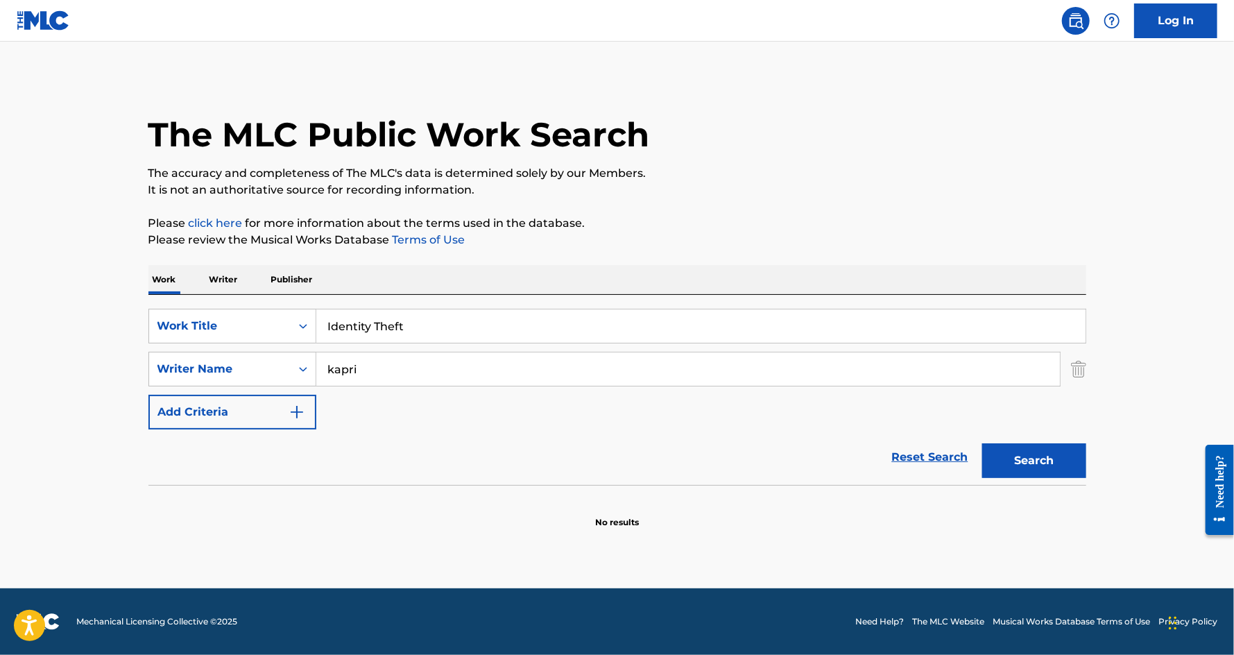
click at [383, 319] on input "Identity Theft" at bounding box center [700, 325] width 769 height 33
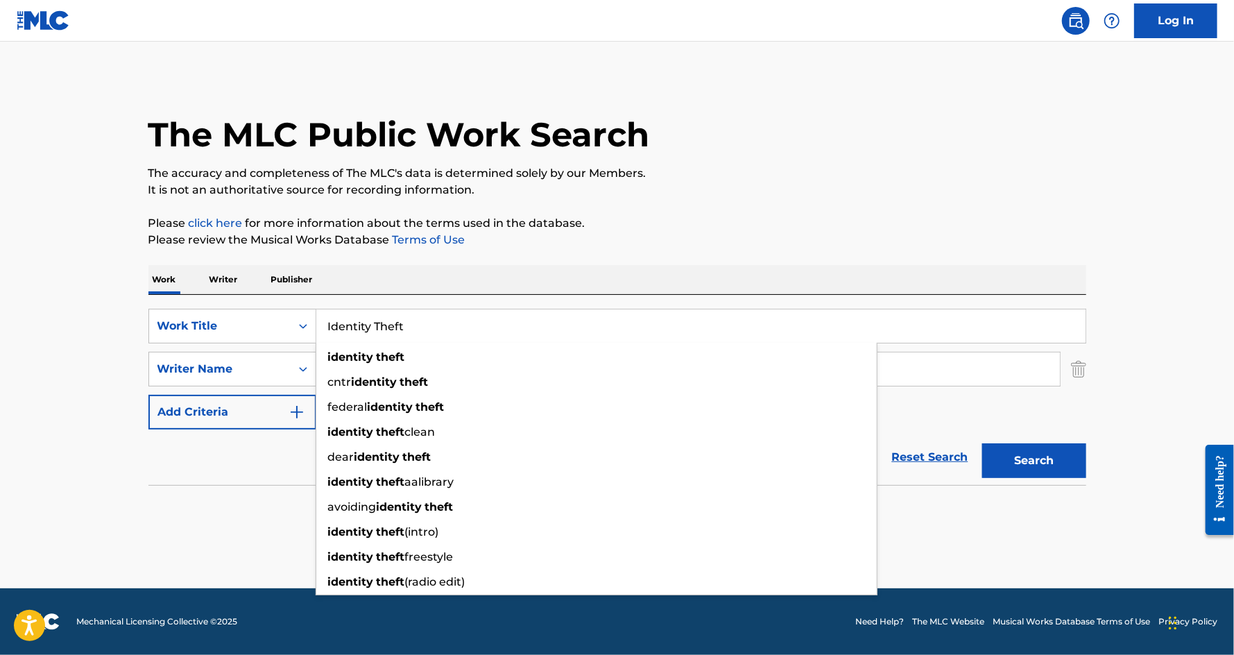
click at [383, 319] on input "Identity Theft" at bounding box center [700, 325] width 769 height 33
click at [184, 495] on section "No results" at bounding box center [617, 510] width 938 height 36
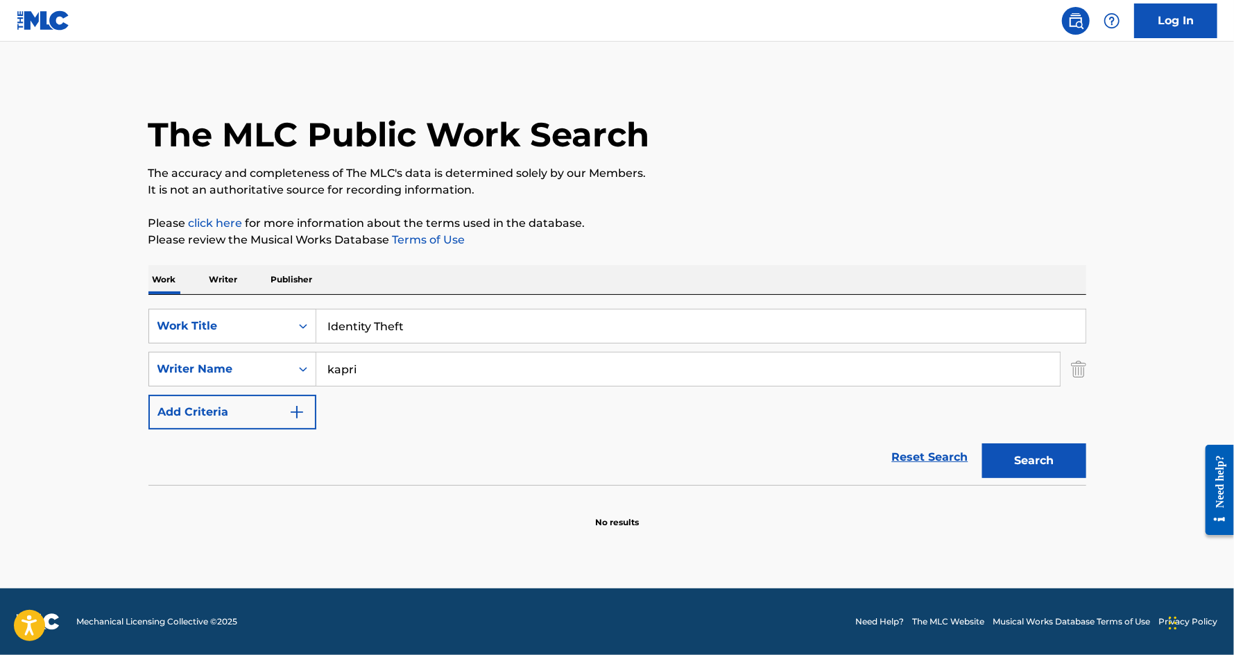
click at [393, 368] on input "kapri" at bounding box center [687, 368] width 743 height 33
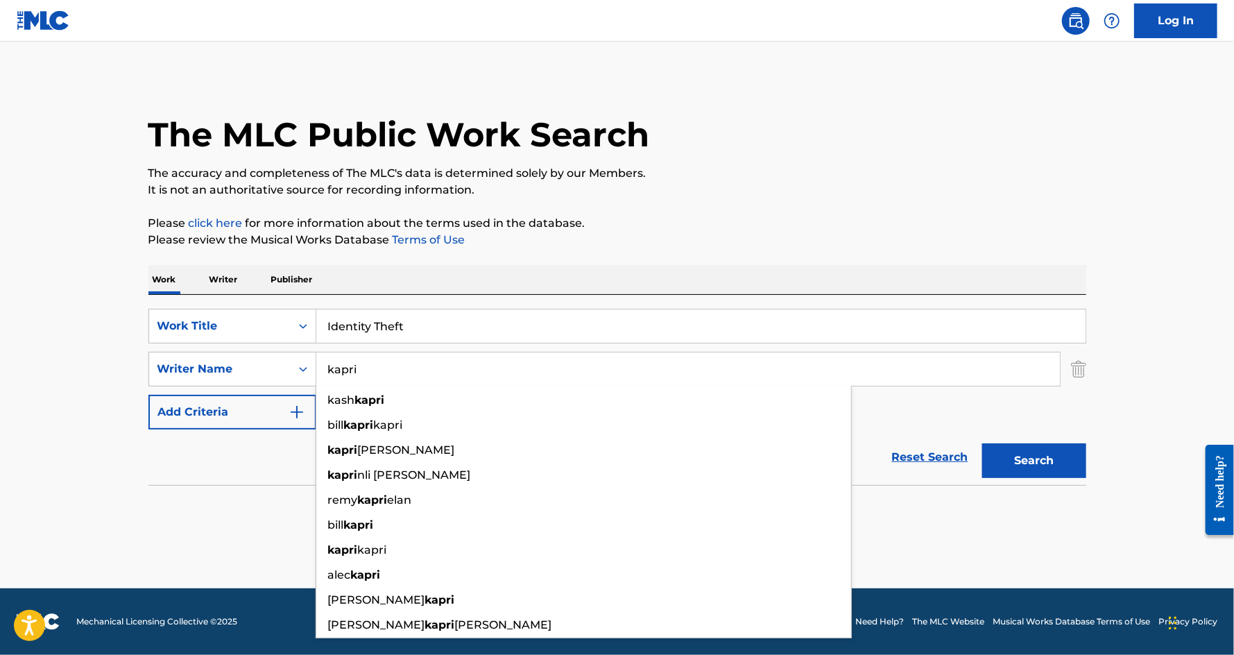
click at [393, 368] on input "kapri" at bounding box center [687, 368] width 743 height 33
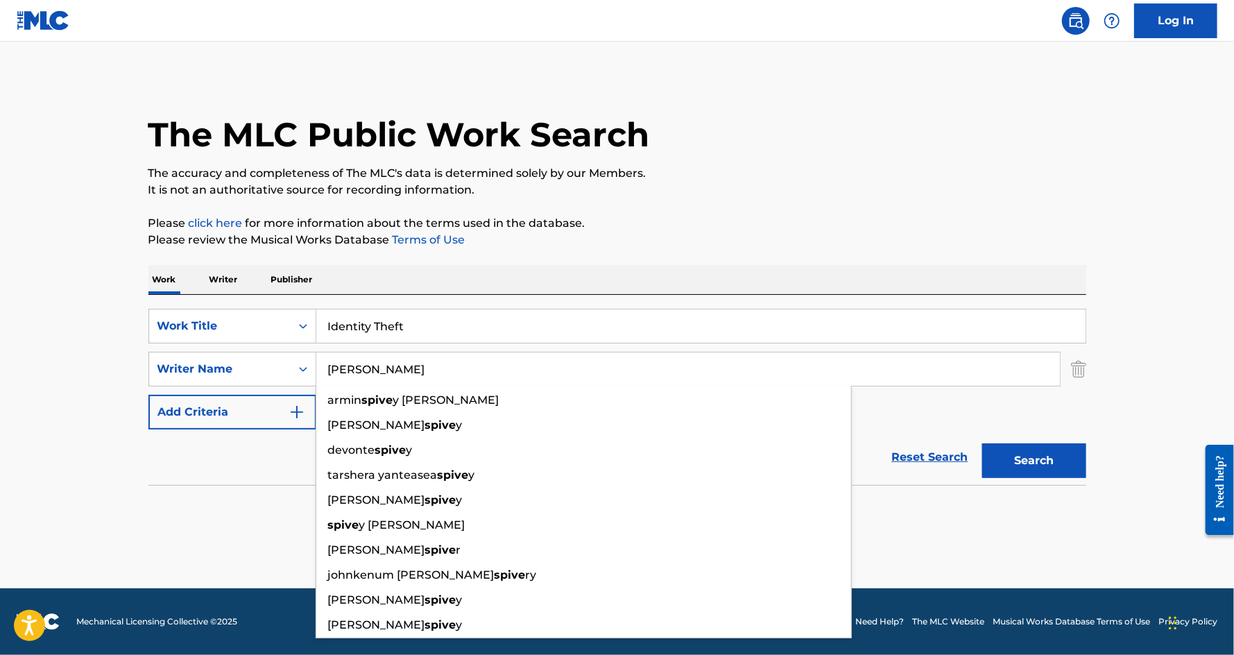
type input "[PERSON_NAME]"
click at [982, 443] on button "Search" at bounding box center [1034, 460] width 104 height 35
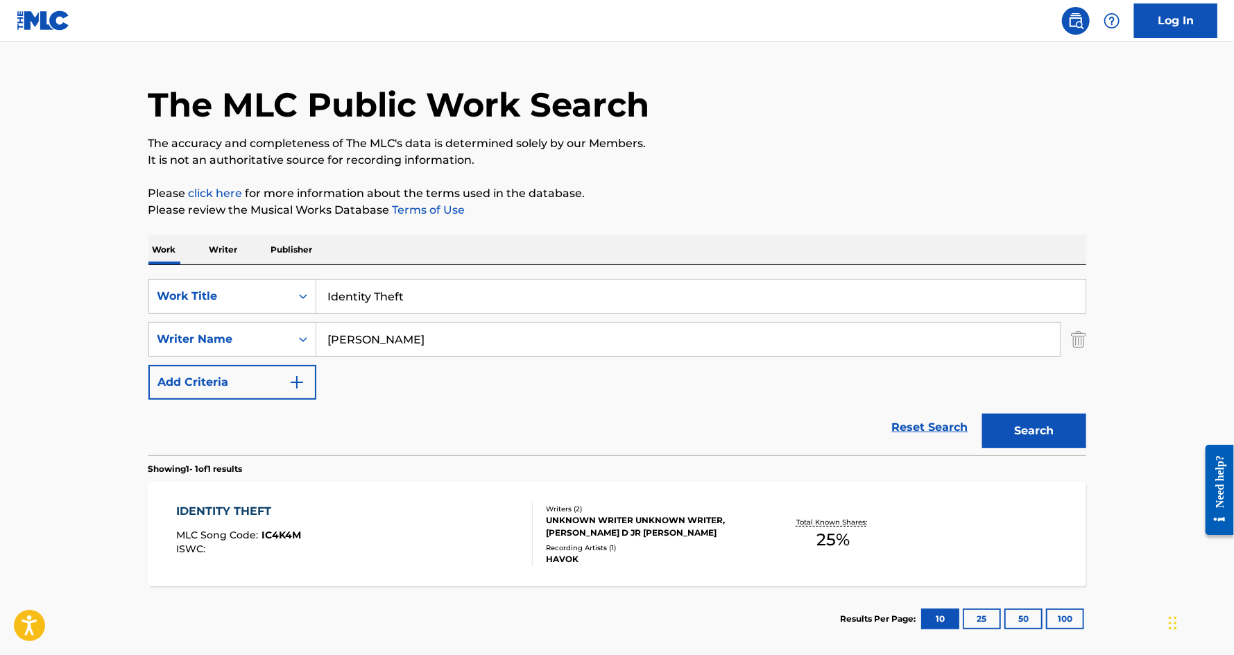
scroll to position [38, 0]
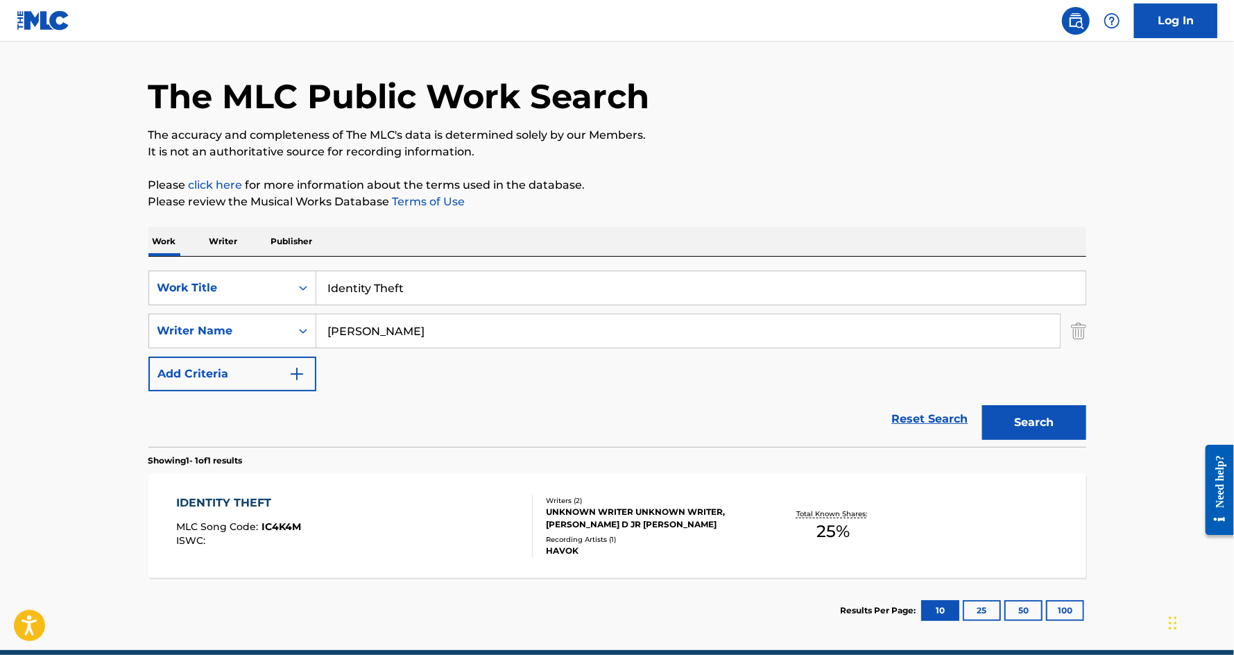
click at [234, 491] on div "IDENTITY THEFT MLC Song Code : IC4K4M ISWC : Writers ( 2 ) UNKNOWN WRITER UNKNO…" at bounding box center [617, 526] width 938 height 104
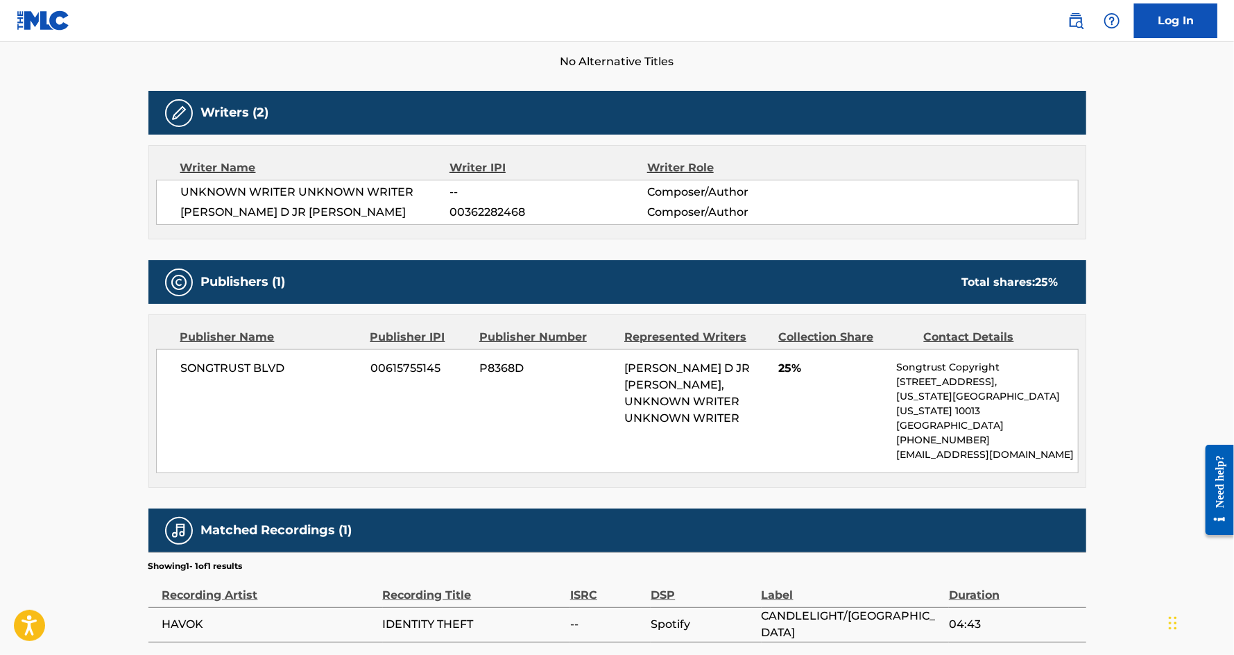
scroll to position [386, 0]
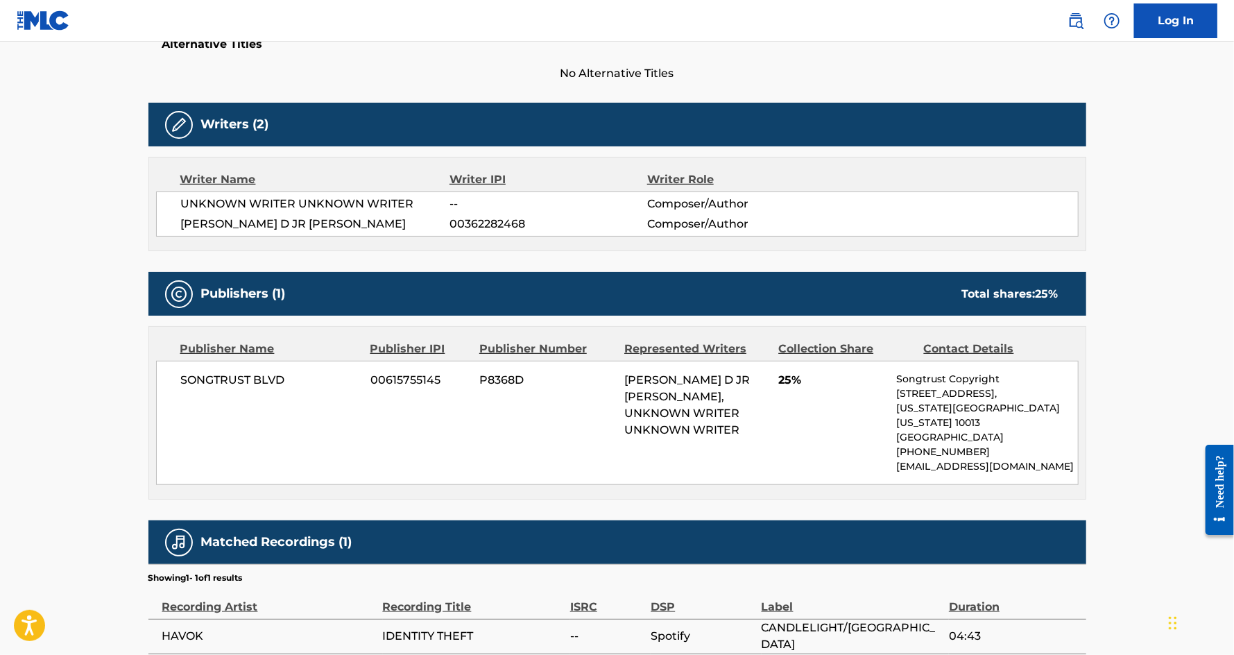
click at [398, 378] on span "00615755145" at bounding box center [419, 380] width 98 height 17
copy span "00615755145"
click at [465, 226] on span "00362282468" at bounding box center [547, 224] width 197 height 17
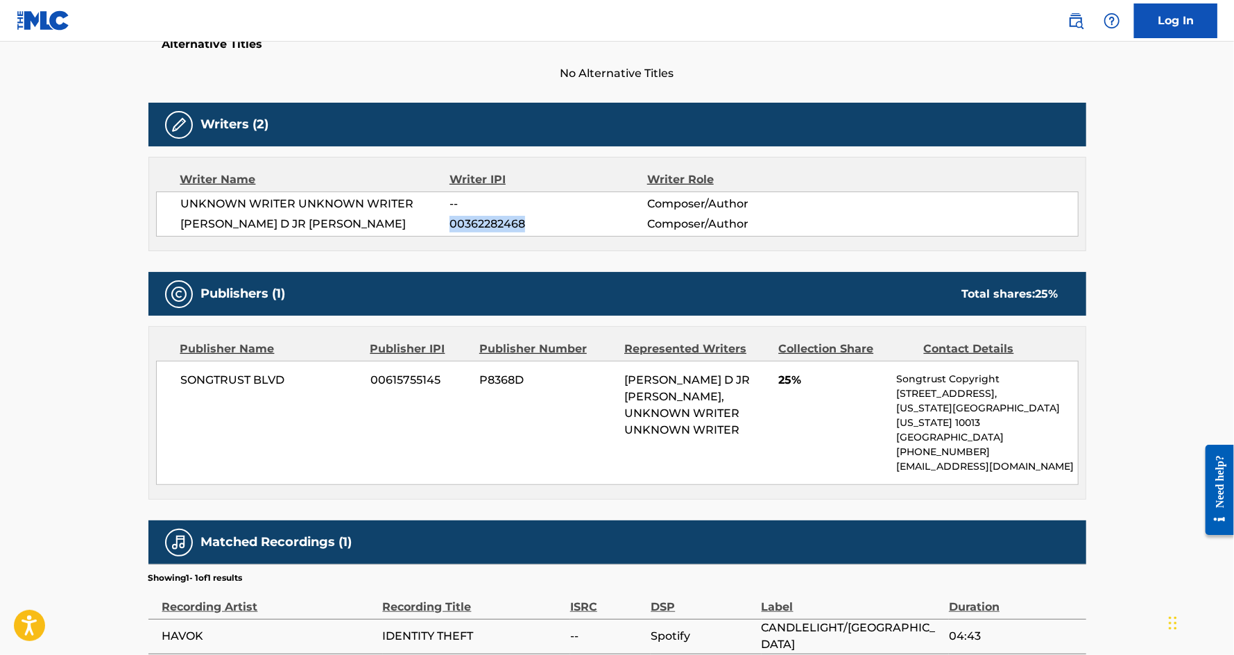
copy span "00362282468"
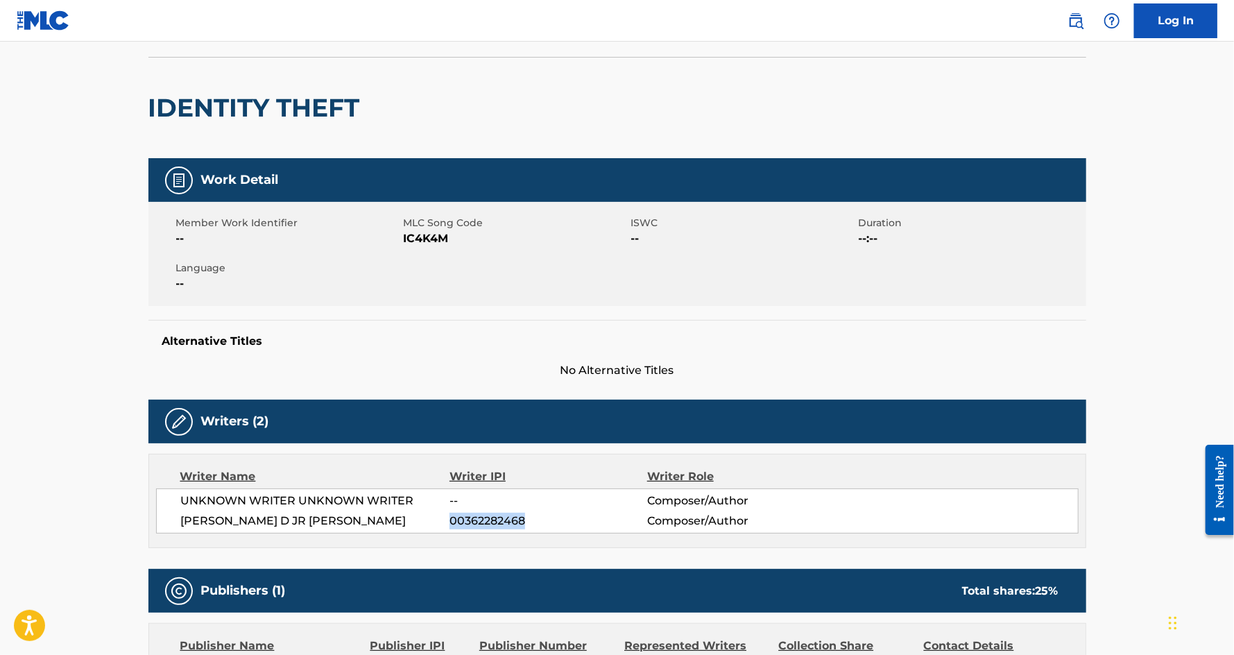
scroll to position [0, 0]
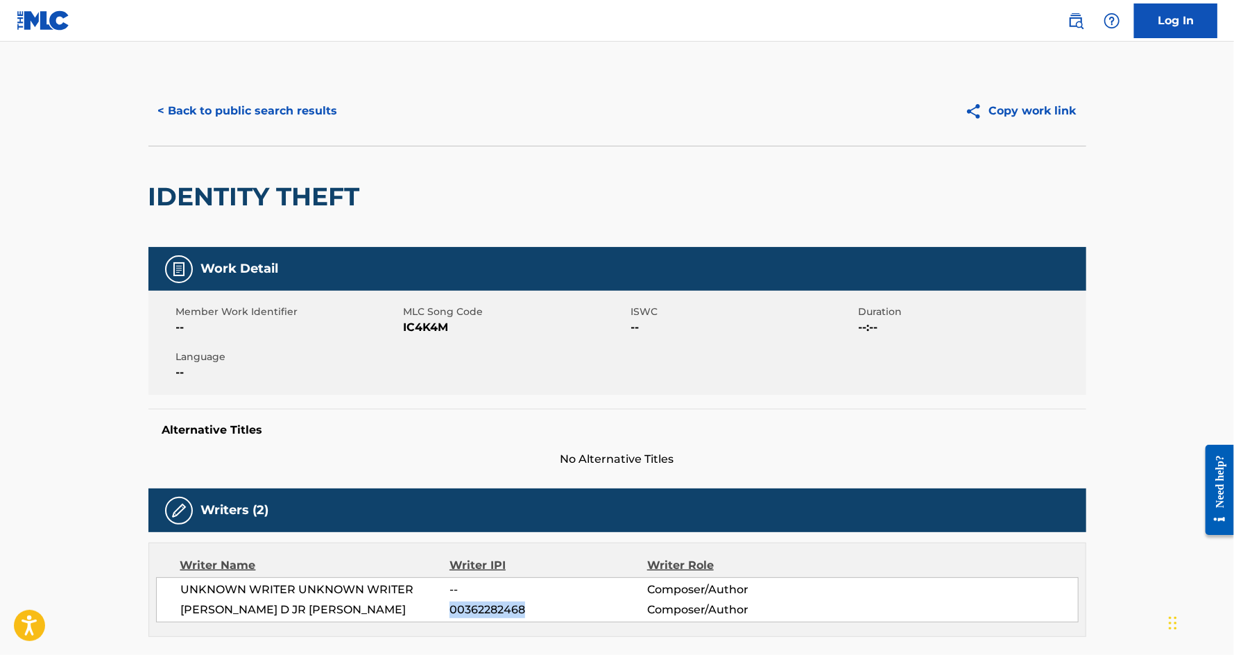
click at [238, 119] on button "< Back to public search results" at bounding box center [247, 111] width 199 height 35
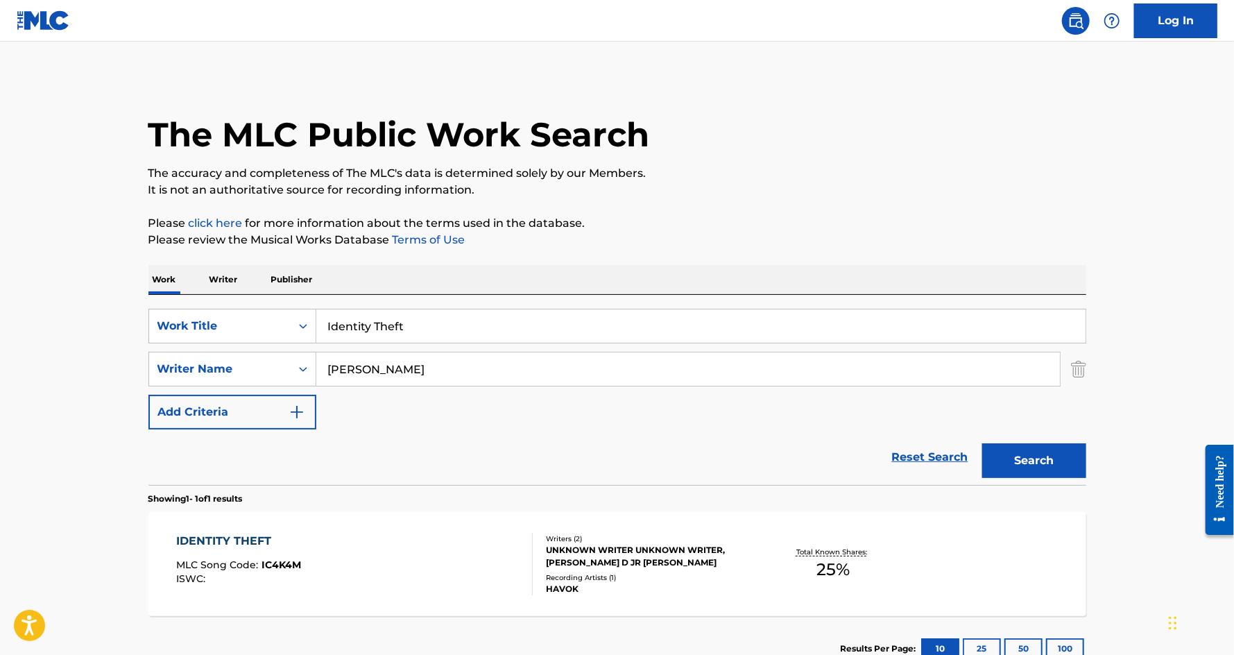
scroll to position [20, 0]
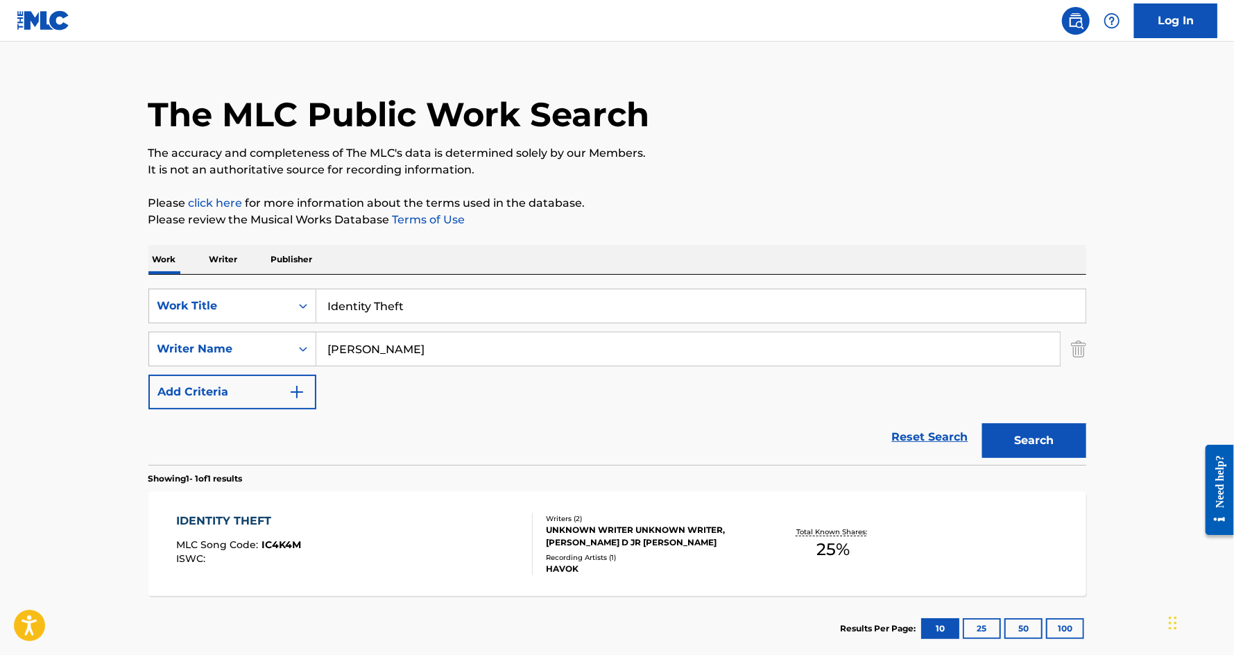
click at [422, 309] on input "Identity Theft" at bounding box center [700, 305] width 769 height 33
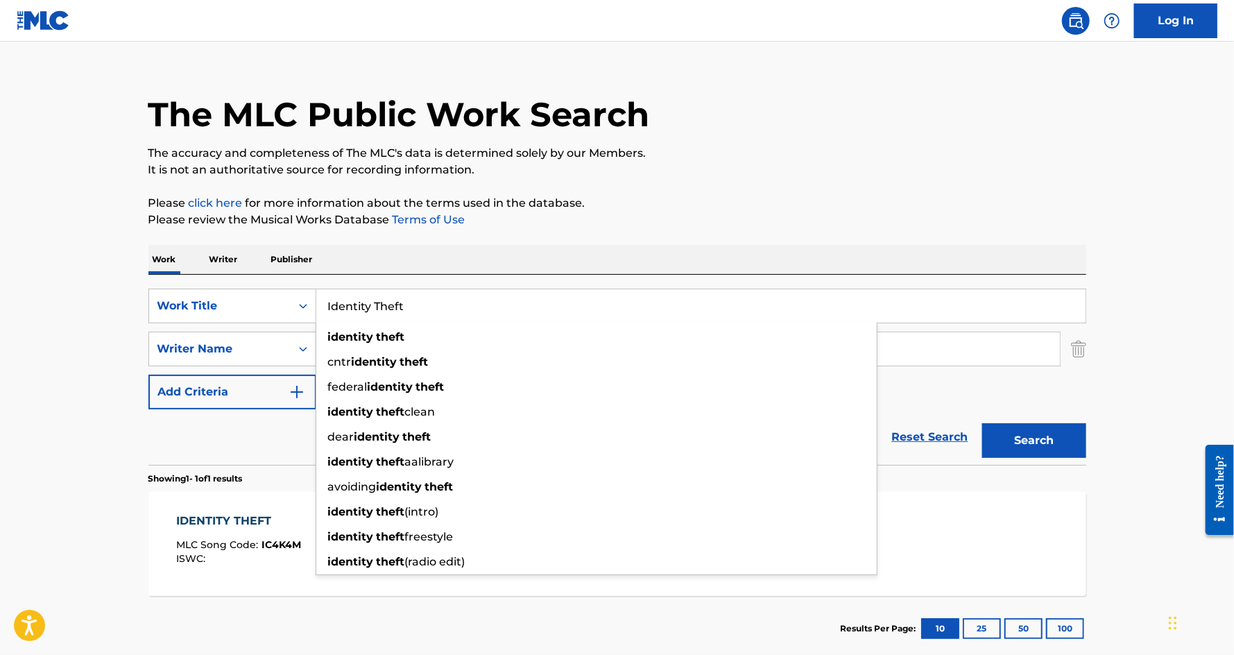
paste input "Love It Here"
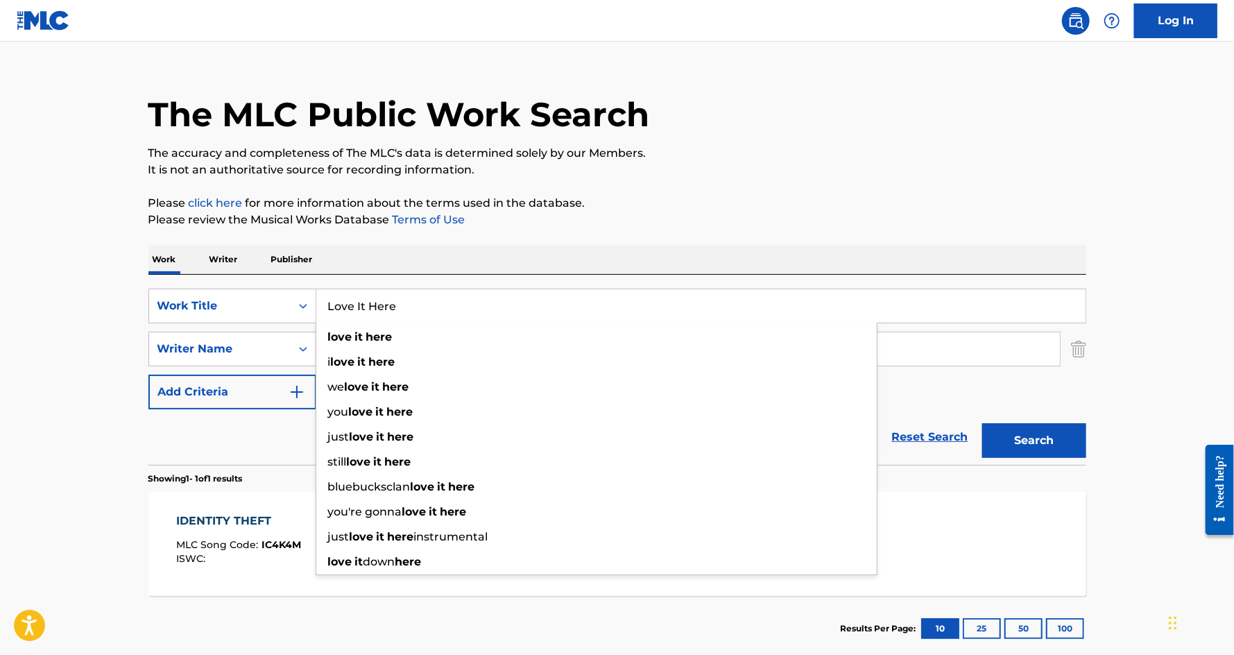
type input "Love It Here"
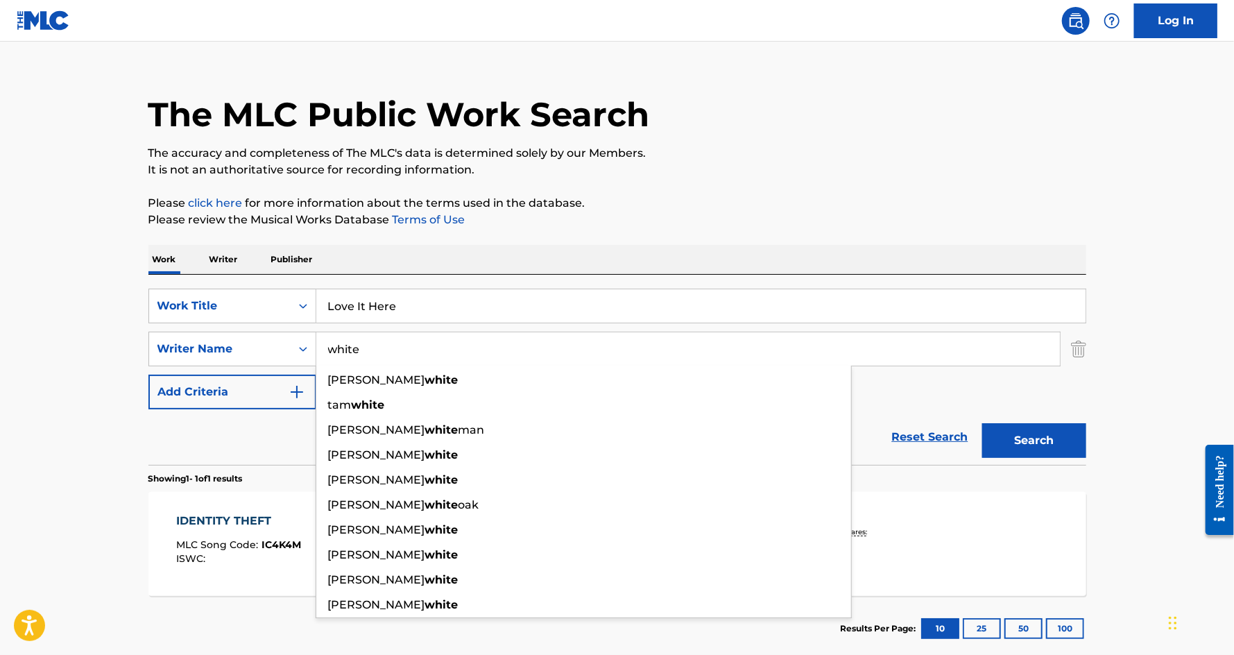
type input "white"
click at [982, 423] on button "Search" at bounding box center [1034, 440] width 104 height 35
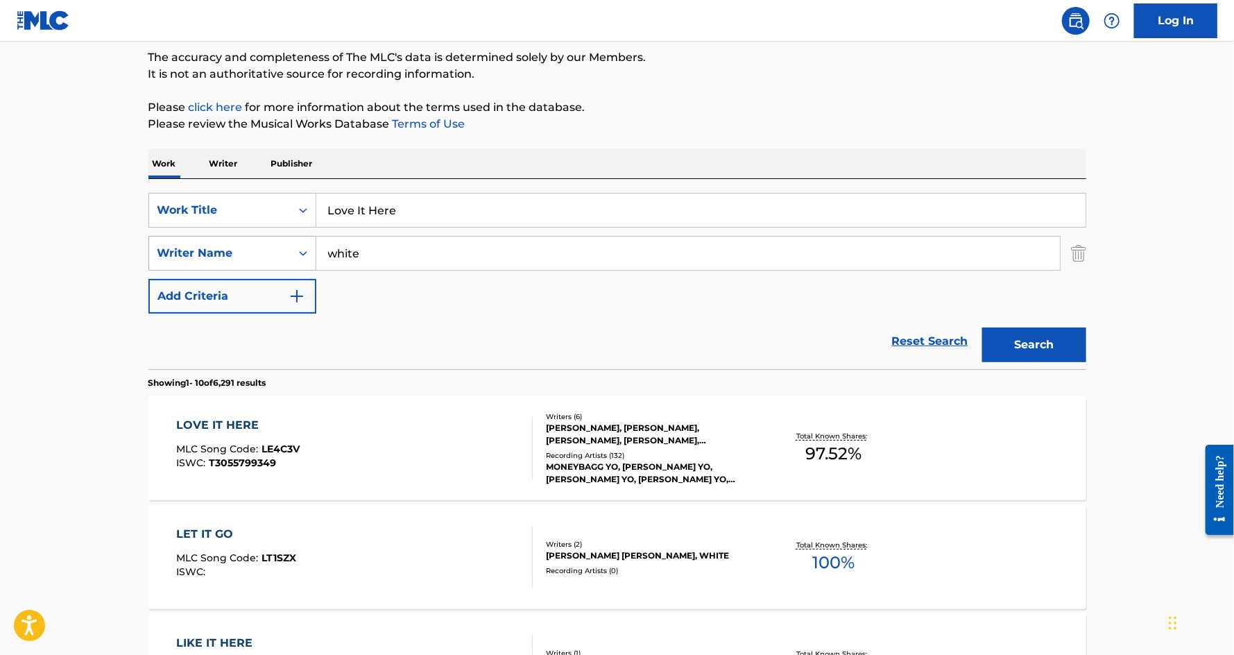
scroll to position [140, 0]
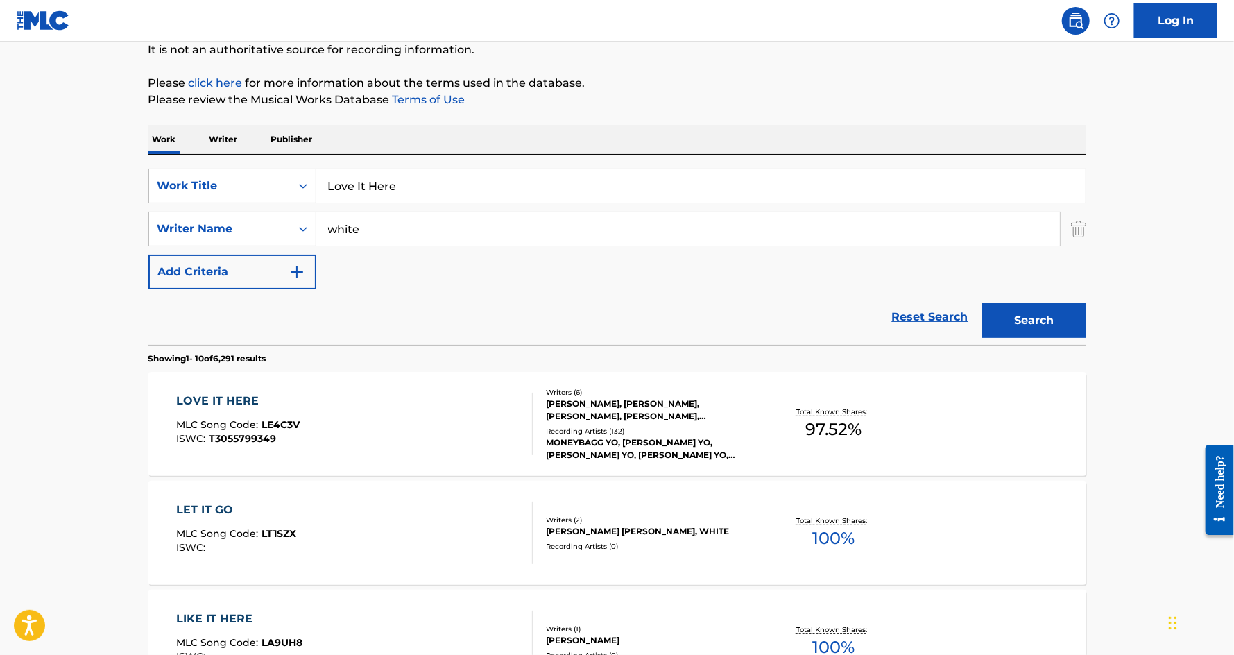
click at [208, 402] on div "LOVE IT HERE" at bounding box center [237, 401] width 123 height 17
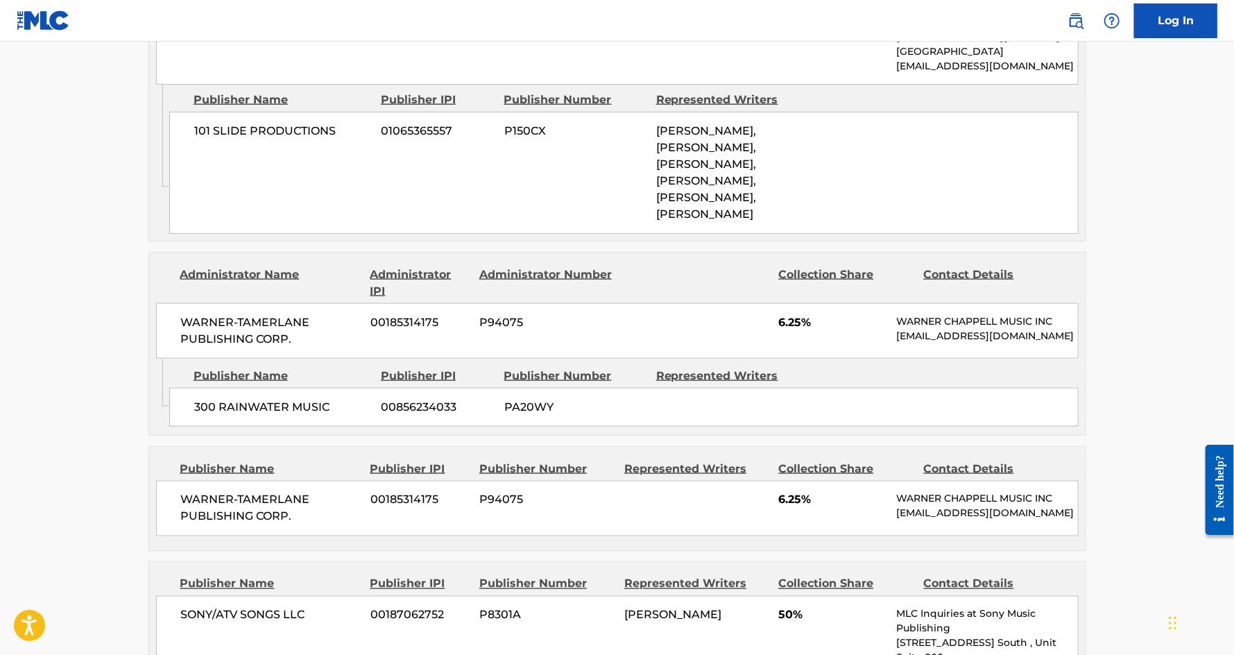
scroll to position [1318, 0]
